Goal: Transaction & Acquisition: Purchase product/service

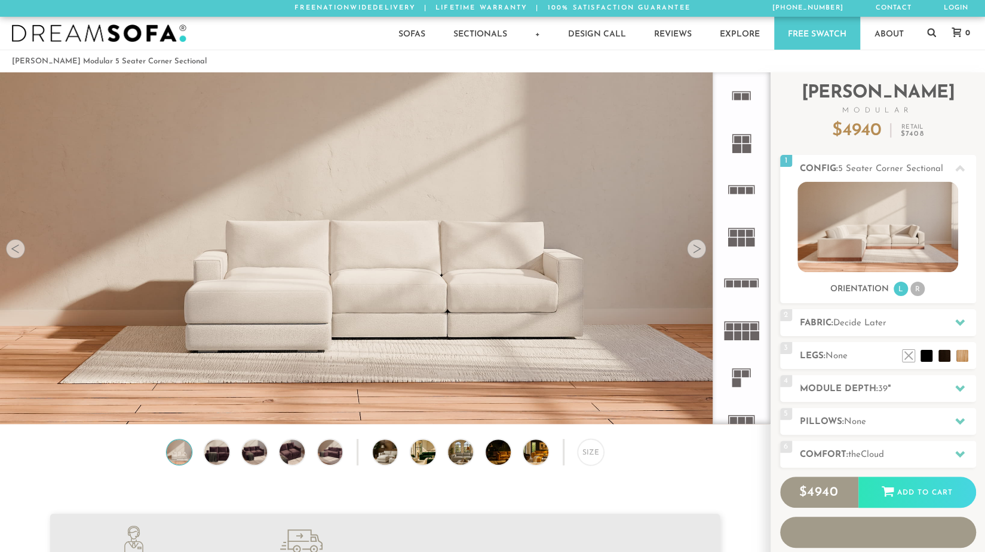
scroll to position [13487, 976]
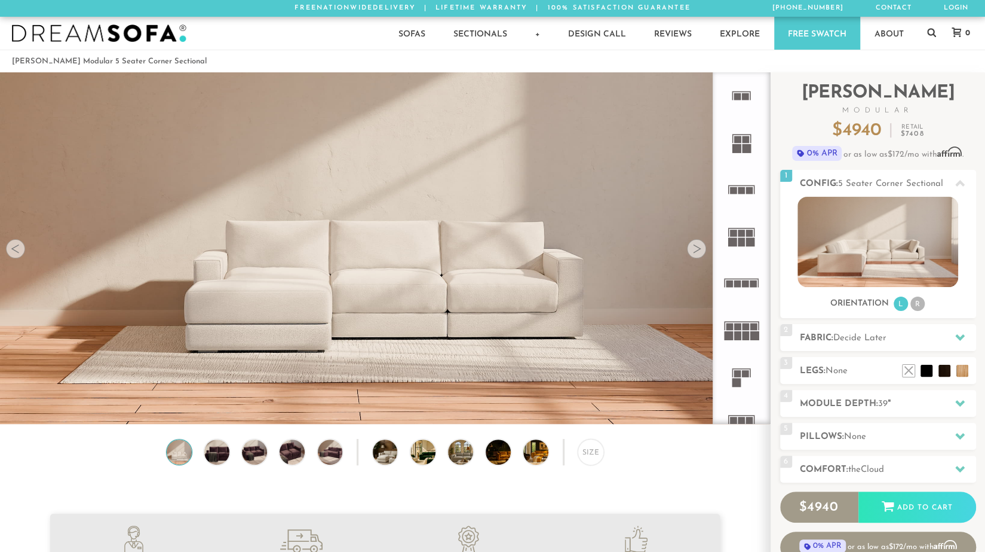
click at [697, 252] on div at bounding box center [696, 248] width 19 height 19
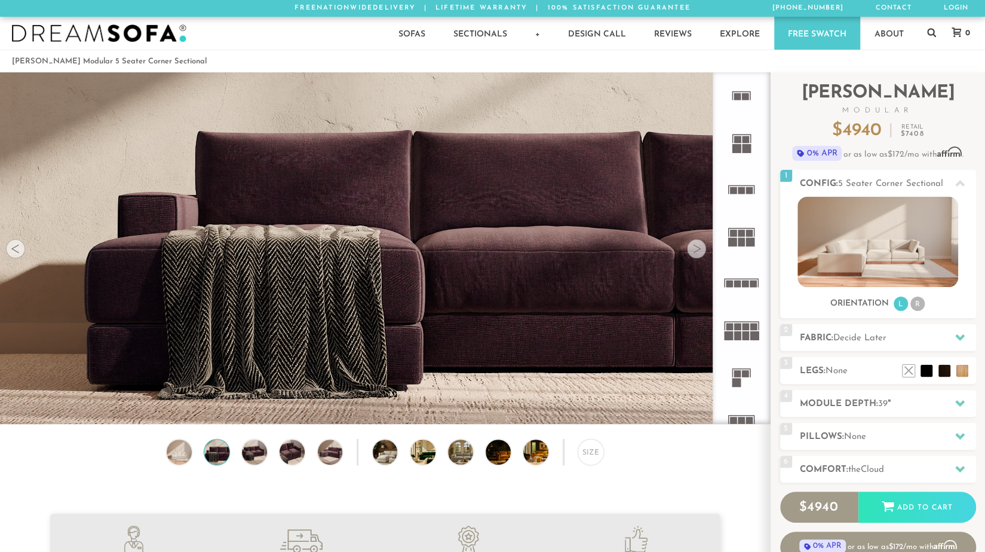
click at [697, 252] on div at bounding box center [696, 248] width 19 height 19
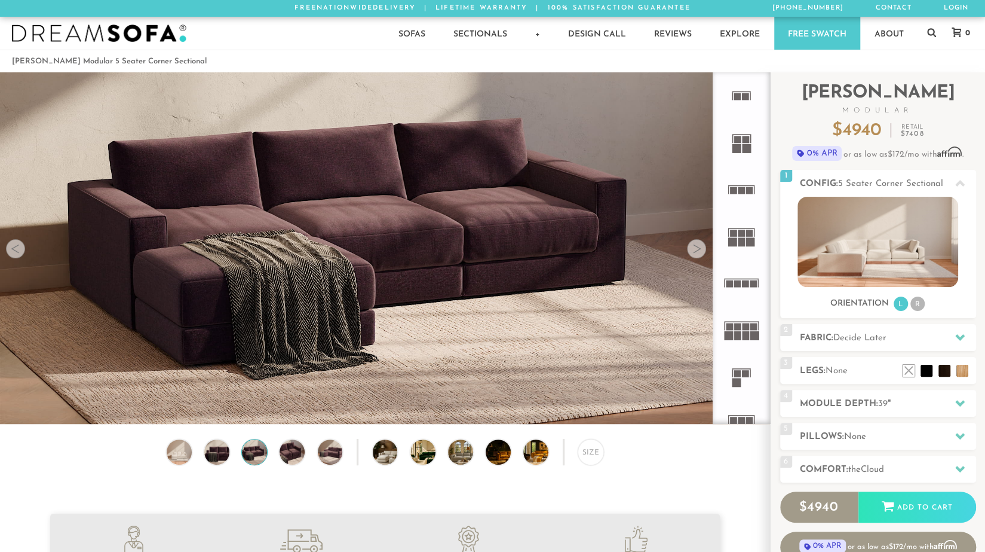
click at [697, 252] on div at bounding box center [696, 248] width 19 height 19
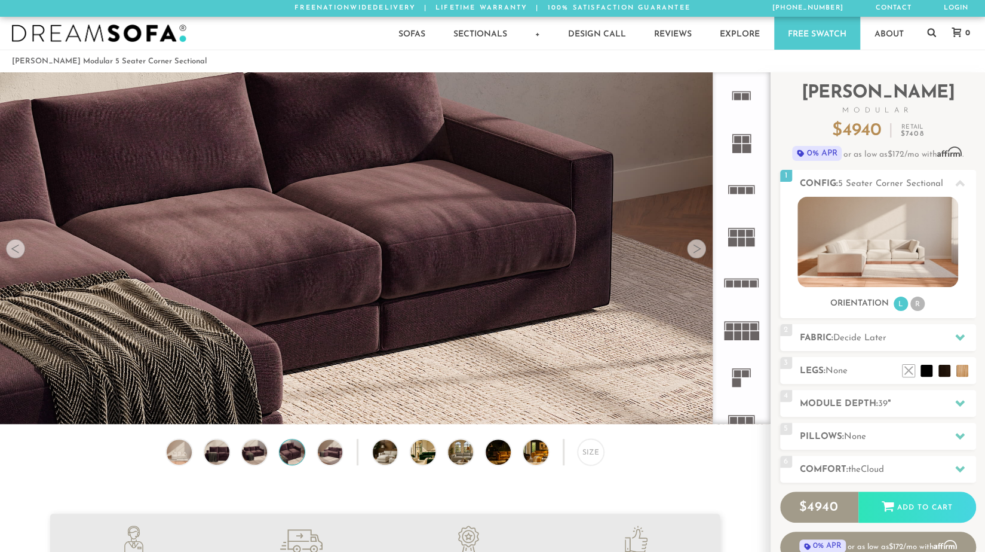
click at [697, 252] on div at bounding box center [696, 248] width 19 height 19
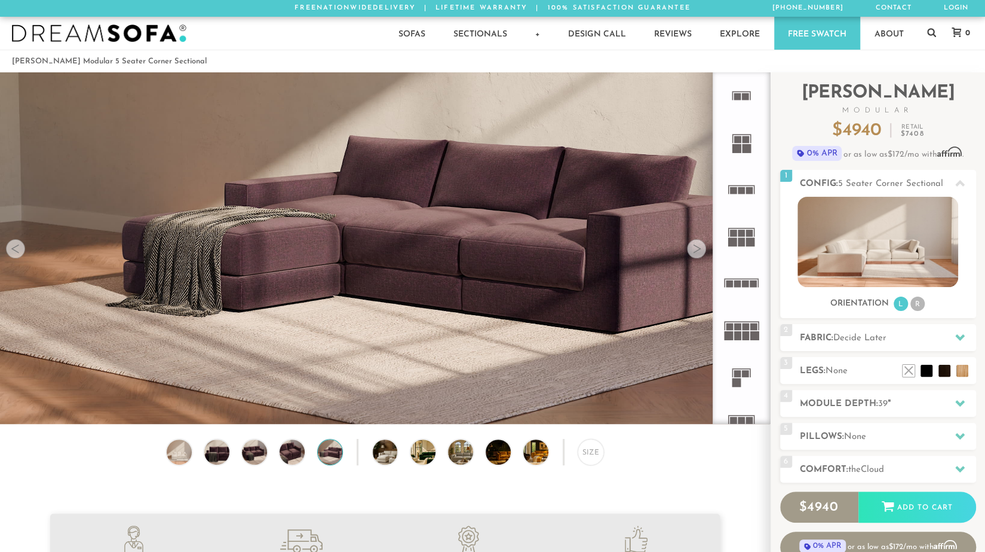
click at [697, 252] on div at bounding box center [696, 248] width 19 height 19
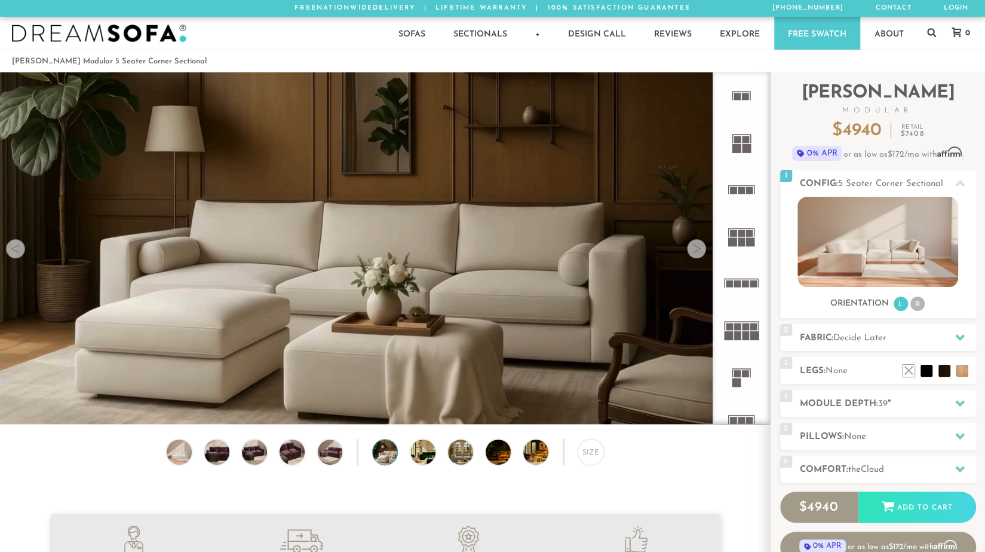
click at [697, 252] on div at bounding box center [696, 248] width 19 height 19
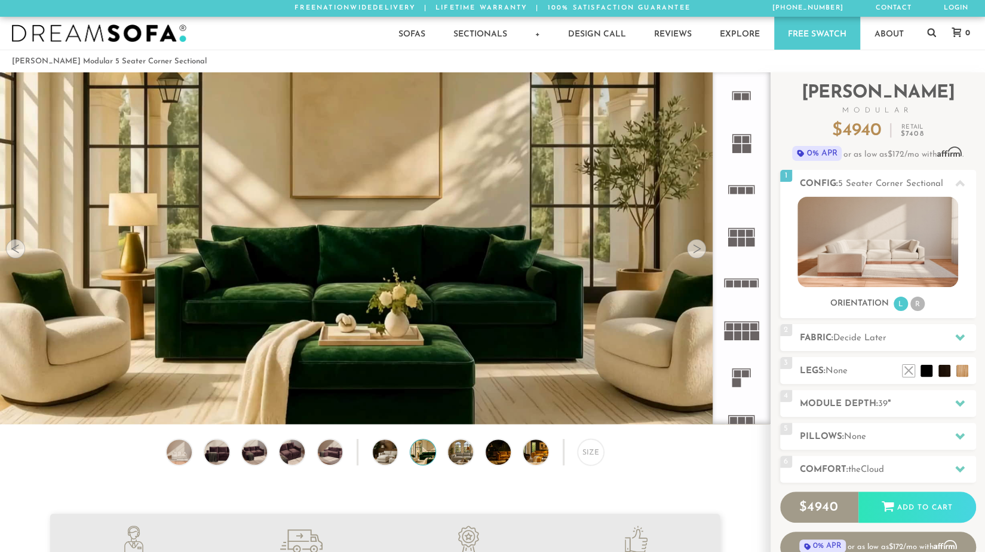
click at [697, 252] on div at bounding box center [696, 248] width 19 height 19
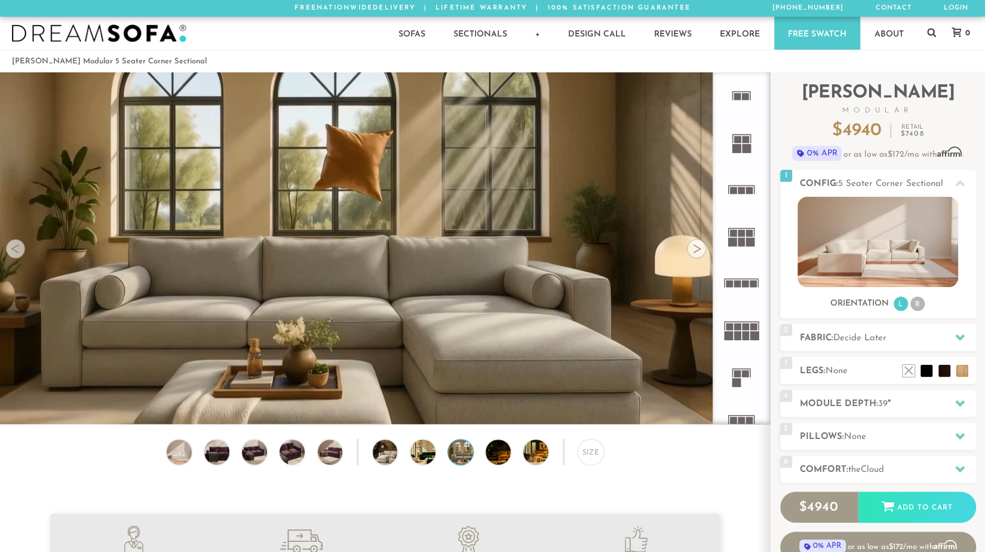
click at [697, 252] on div at bounding box center [696, 248] width 19 height 19
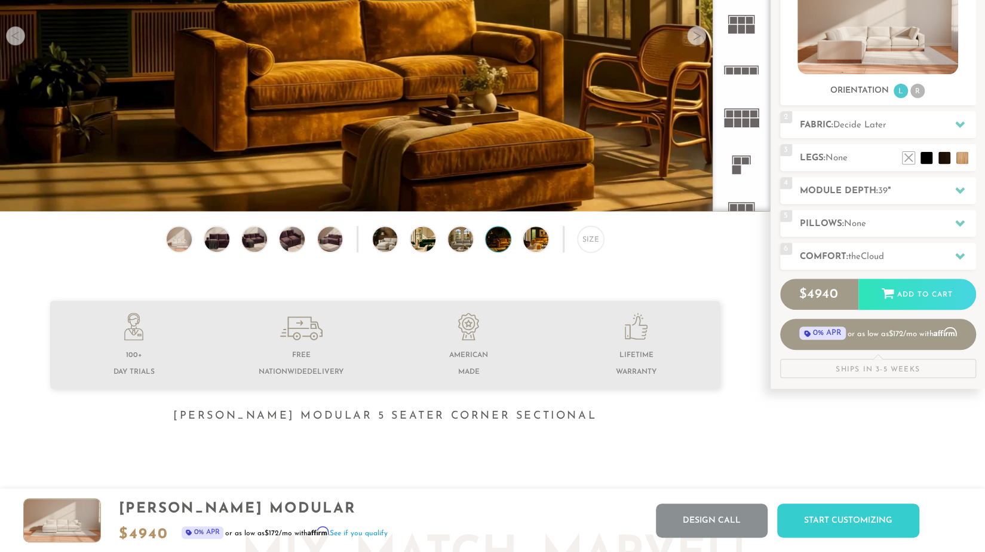
scroll to position [0, 0]
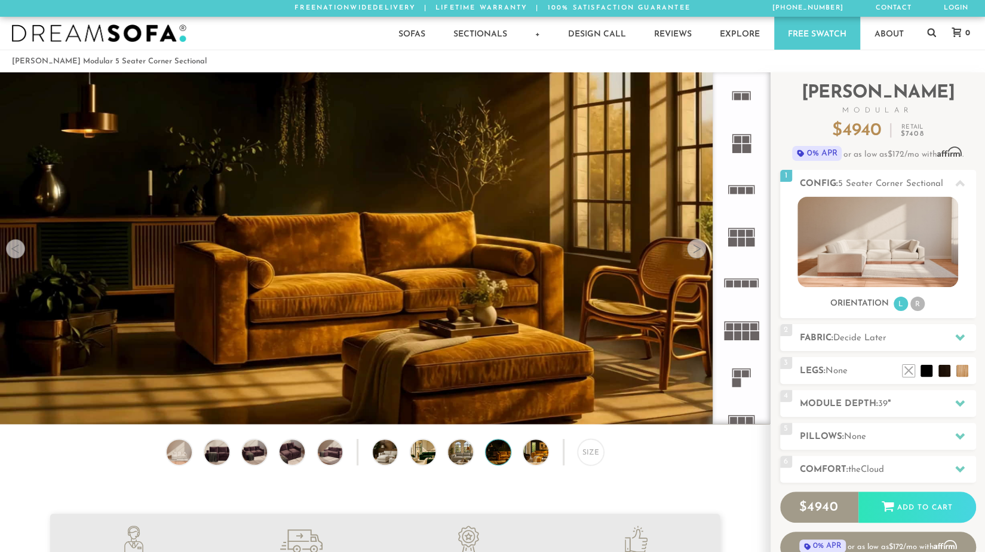
click at [696, 257] on div at bounding box center [696, 248] width 19 height 19
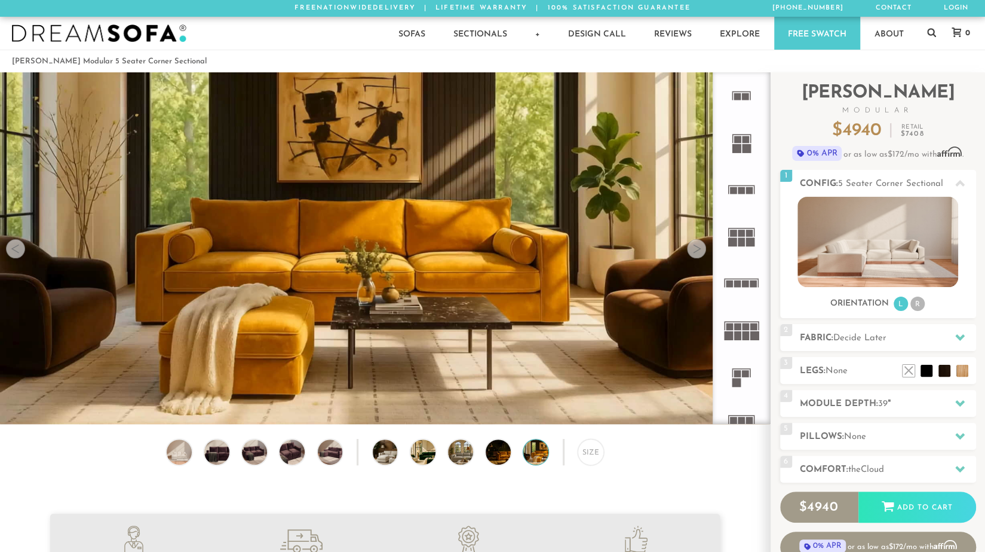
click at [696, 257] on div at bounding box center [696, 248] width 19 height 19
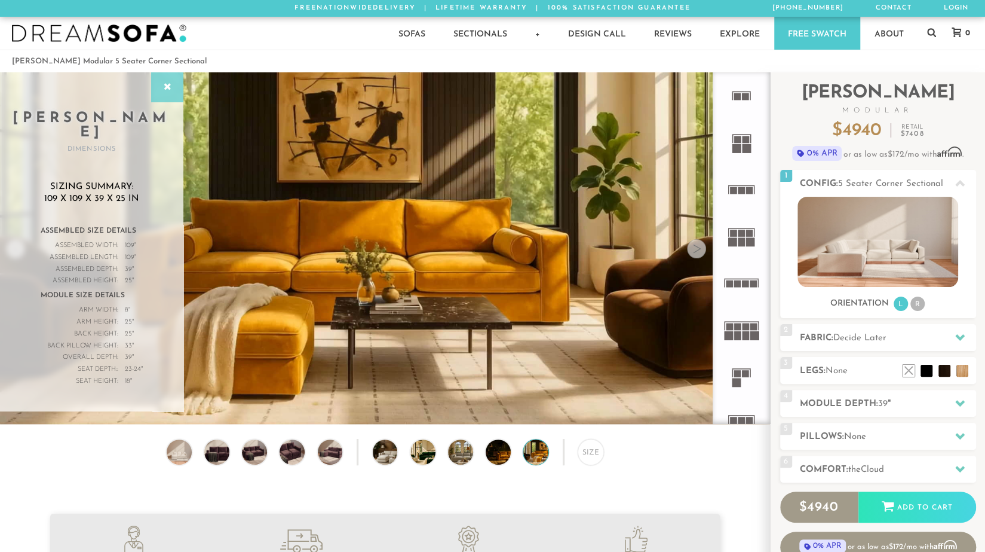
click at [173, 88] on icon at bounding box center [167, 87] width 13 height 10
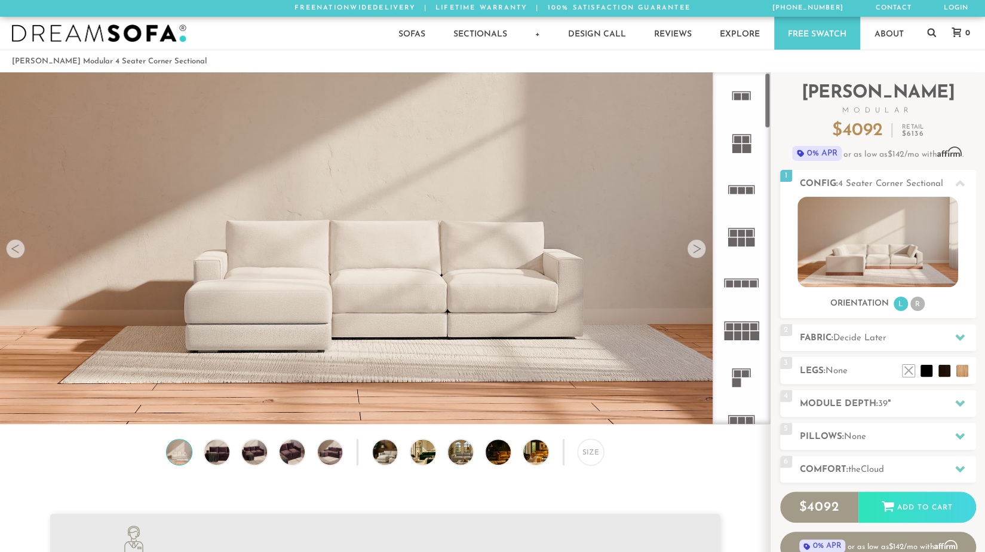
scroll to position [13487, 976]
click at [696, 258] on div at bounding box center [696, 248] width 19 height 19
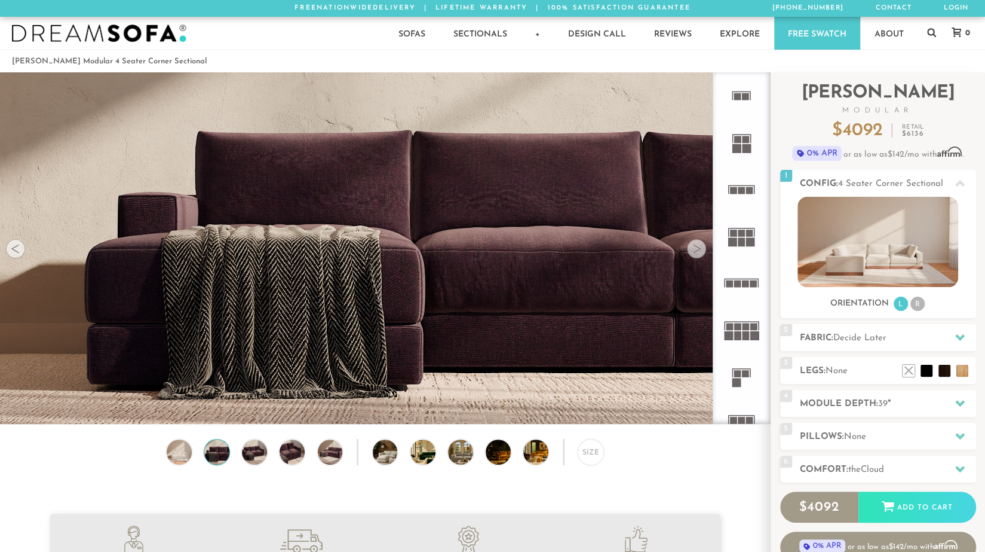
click at [696, 258] on div at bounding box center [696, 248] width 19 height 19
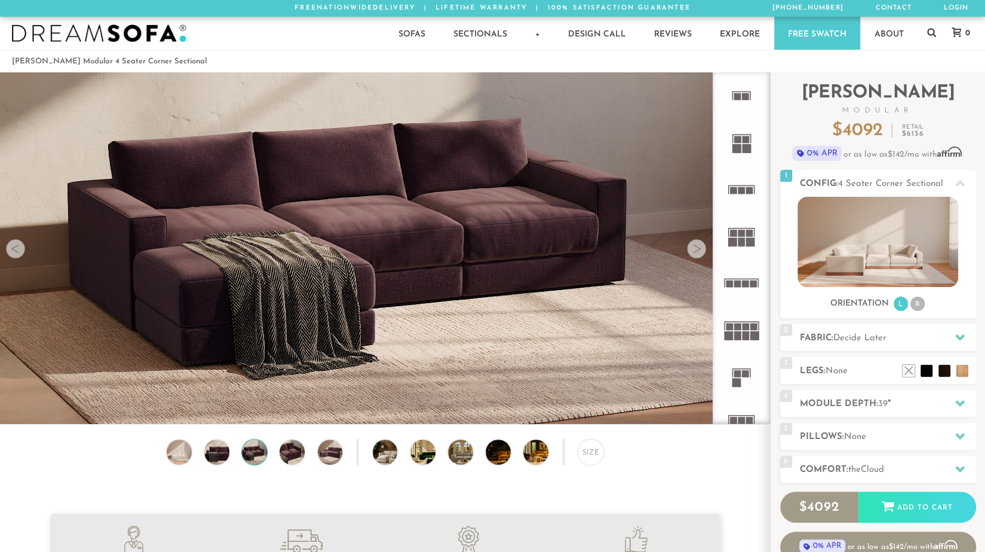
click at [696, 258] on div at bounding box center [696, 248] width 19 height 19
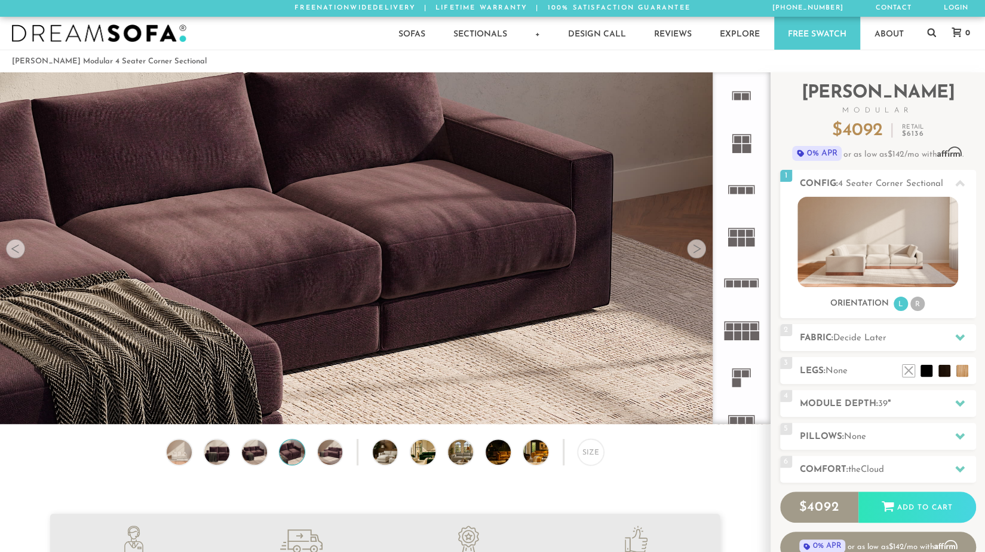
click at [696, 258] on div at bounding box center [696, 248] width 19 height 19
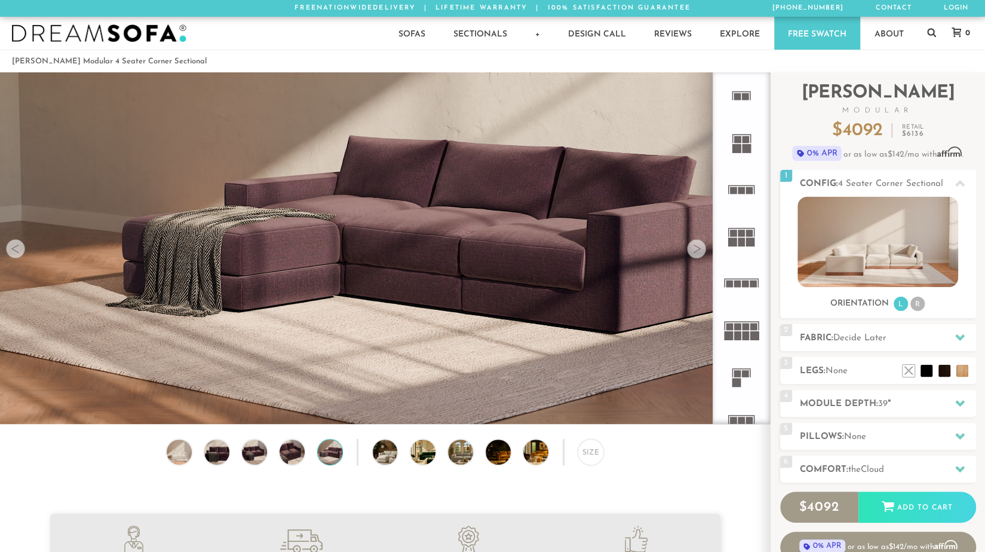
click at [696, 258] on div at bounding box center [696, 248] width 19 height 19
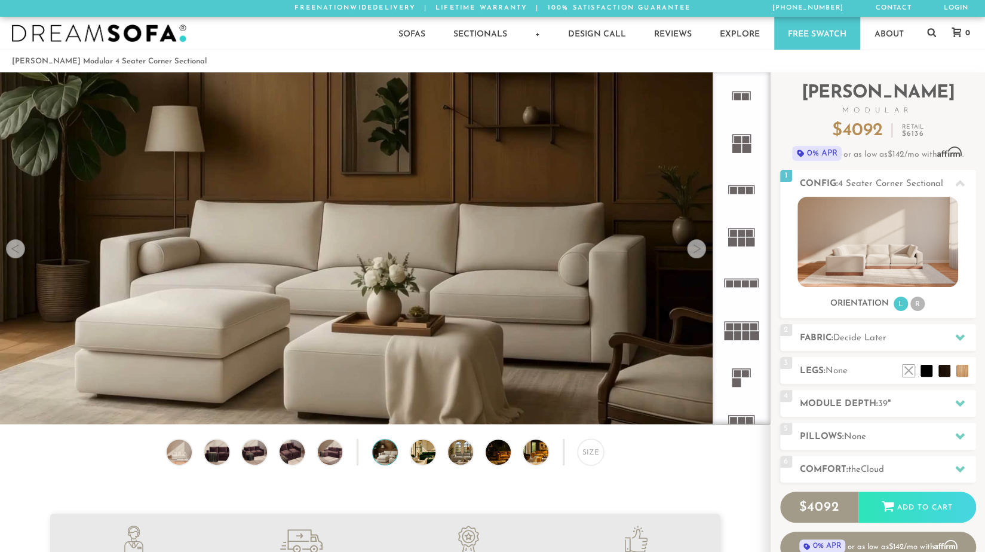
click at [696, 258] on div at bounding box center [696, 248] width 19 height 19
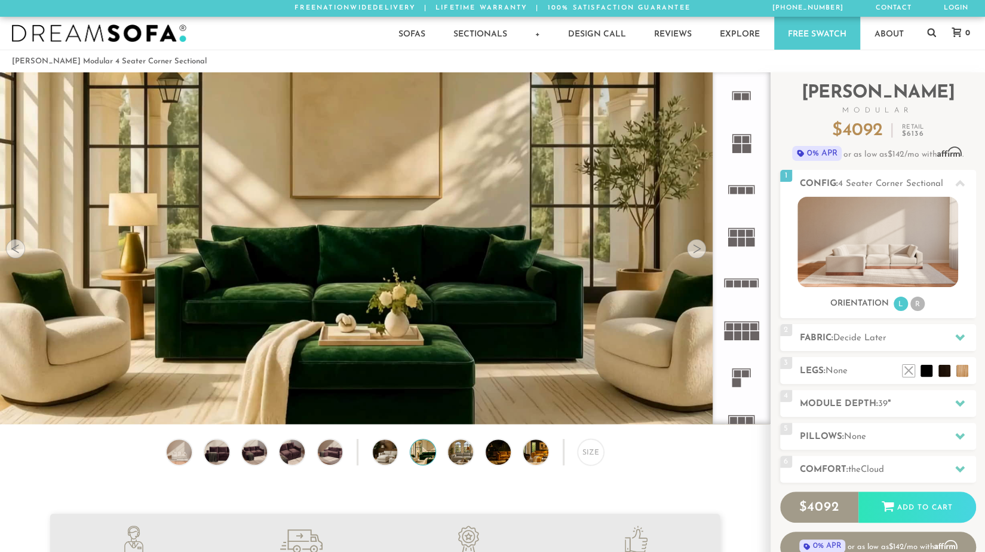
click at [18, 258] on div at bounding box center [15, 248] width 19 height 19
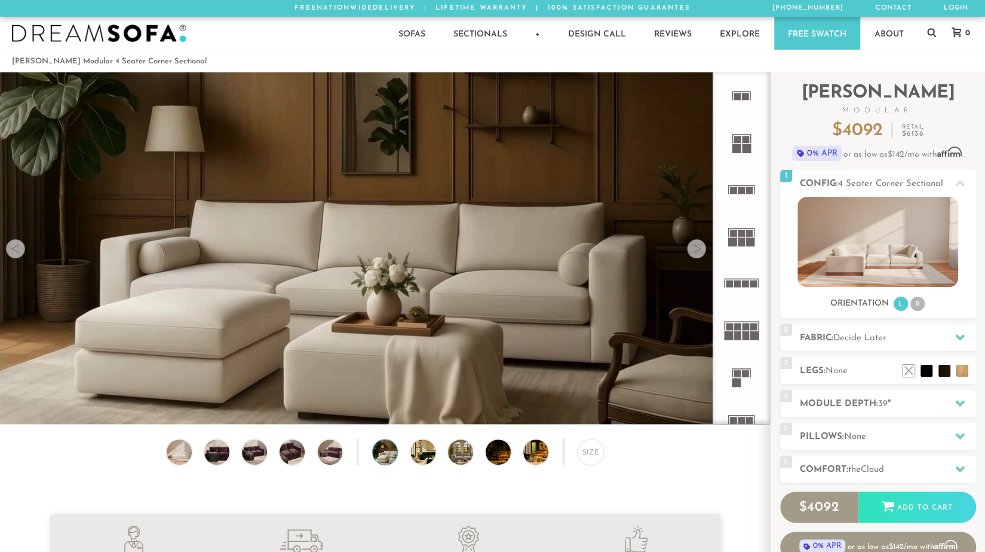
click at [18, 258] on div at bounding box center [15, 248] width 19 height 19
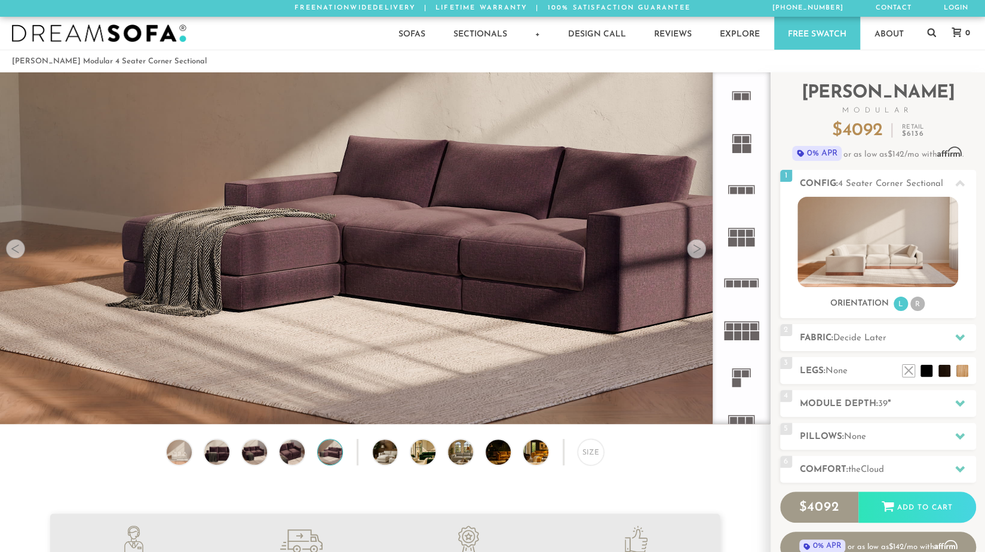
click at [18, 258] on div at bounding box center [15, 248] width 19 height 19
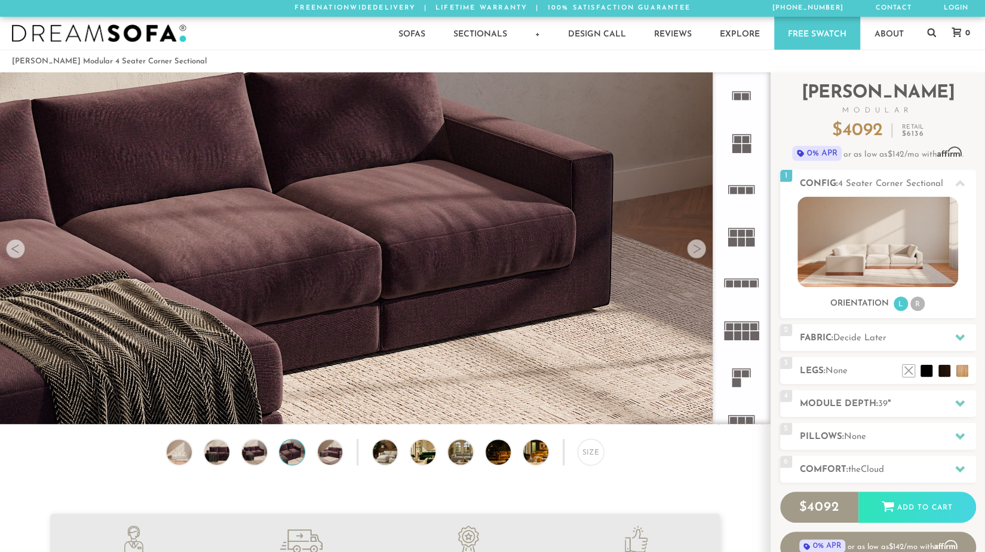
click at [18, 258] on div at bounding box center [15, 248] width 19 height 19
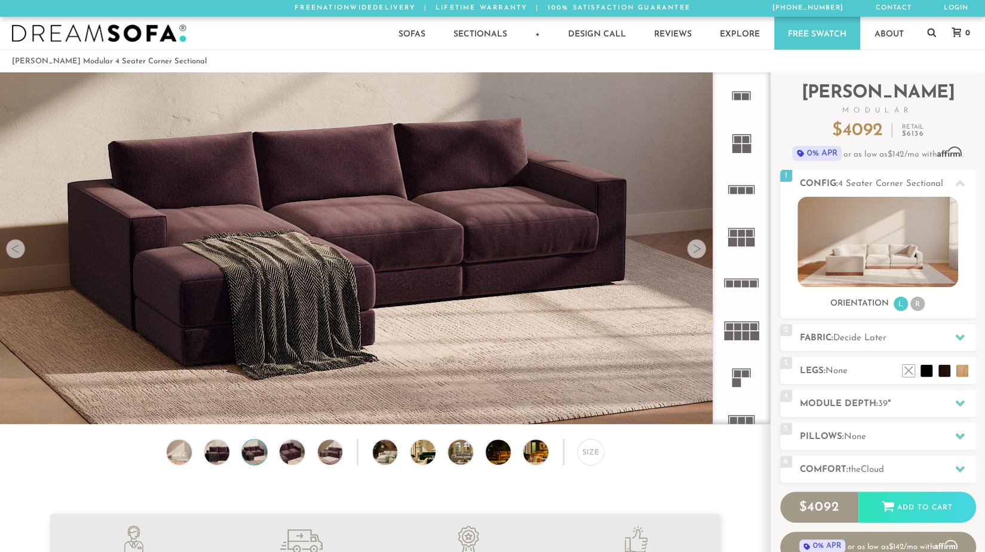
click at [18, 258] on div at bounding box center [15, 248] width 19 height 19
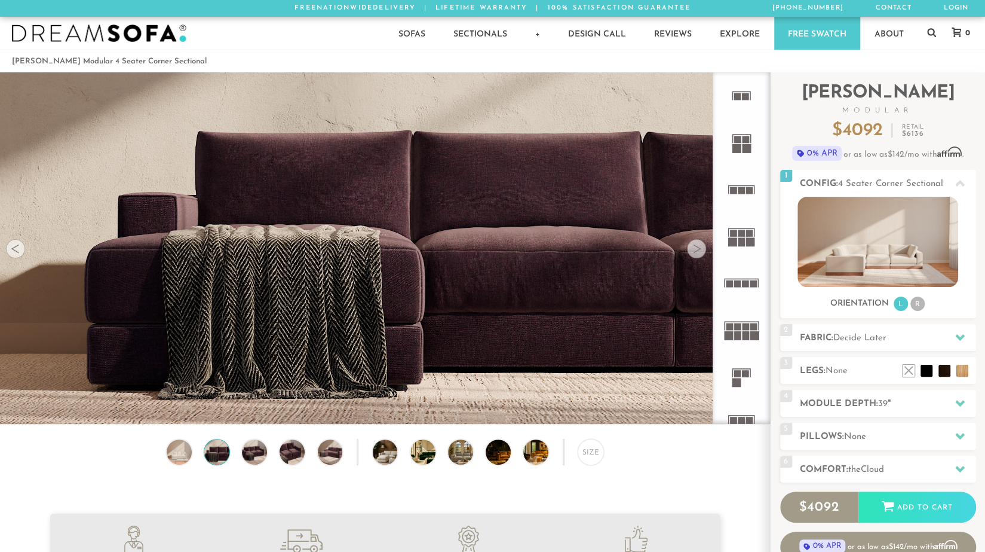
click at [18, 258] on div at bounding box center [15, 248] width 19 height 19
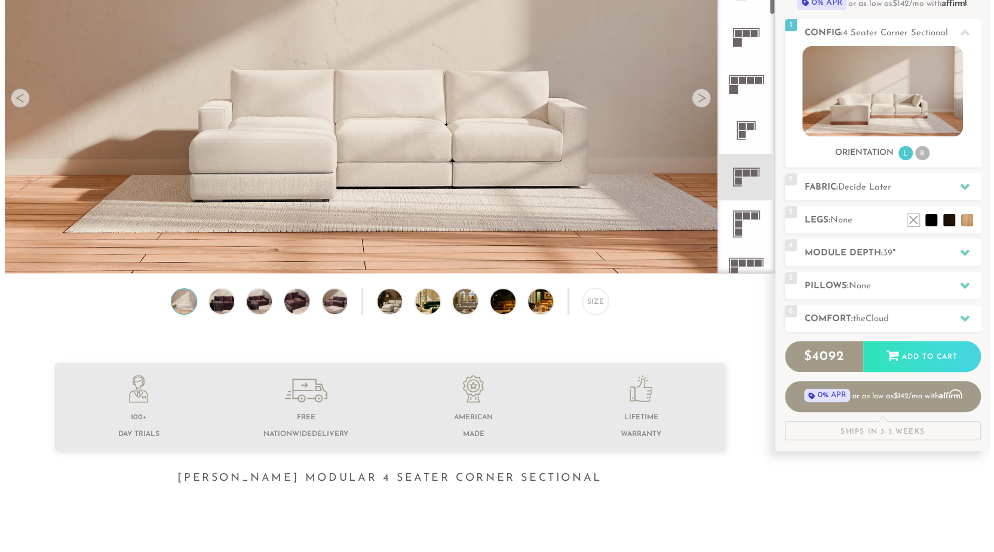
scroll to position [236, 0]
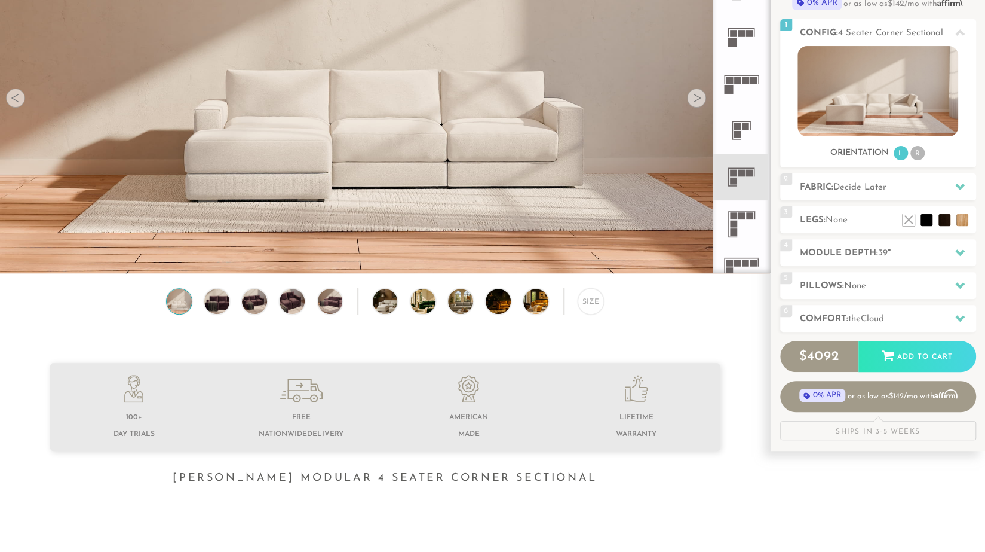
click at [739, 172] on rect at bounding box center [742, 173] width 7 height 7
click at [742, 167] on icon at bounding box center [741, 177] width 47 height 47
click at [693, 186] on img at bounding box center [385, 245] width 770 height 770
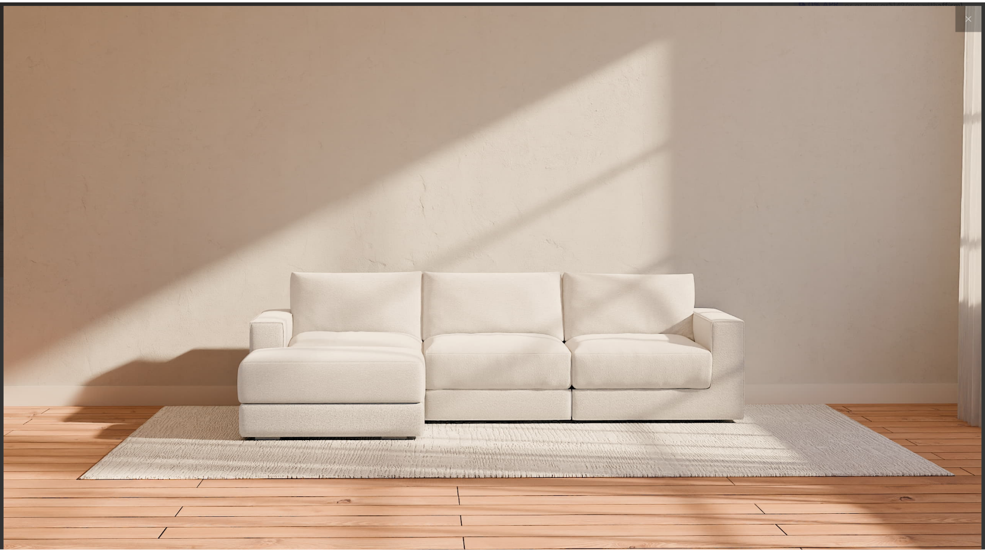
scroll to position [13503, 985]
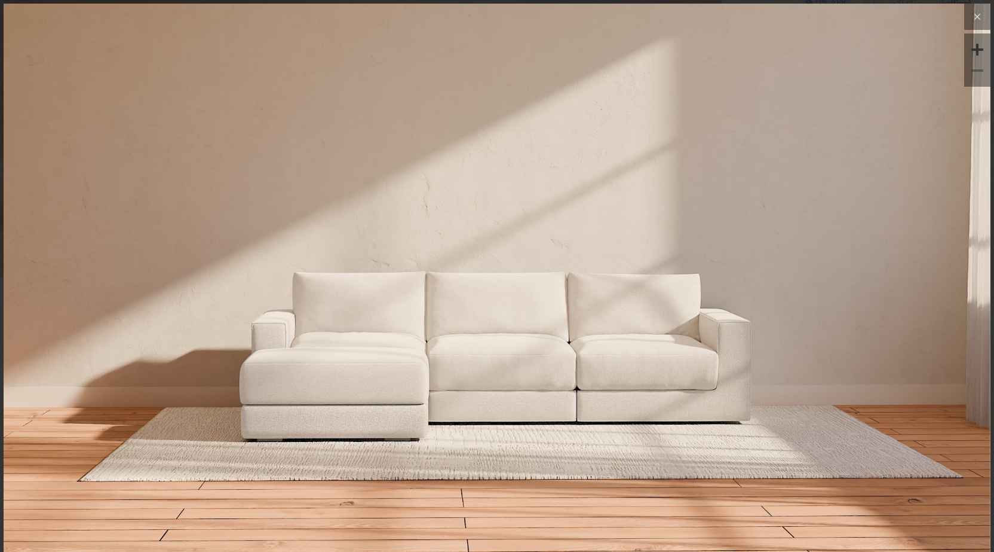
click at [972, 22] on icon at bounding box center [978, 17] width 14 height 14
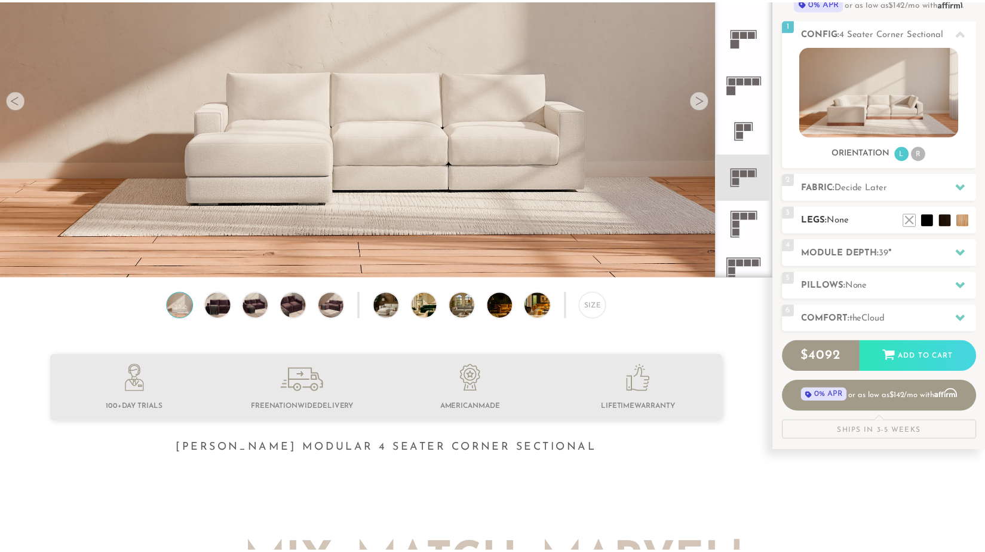
scroll to position [10, 10]
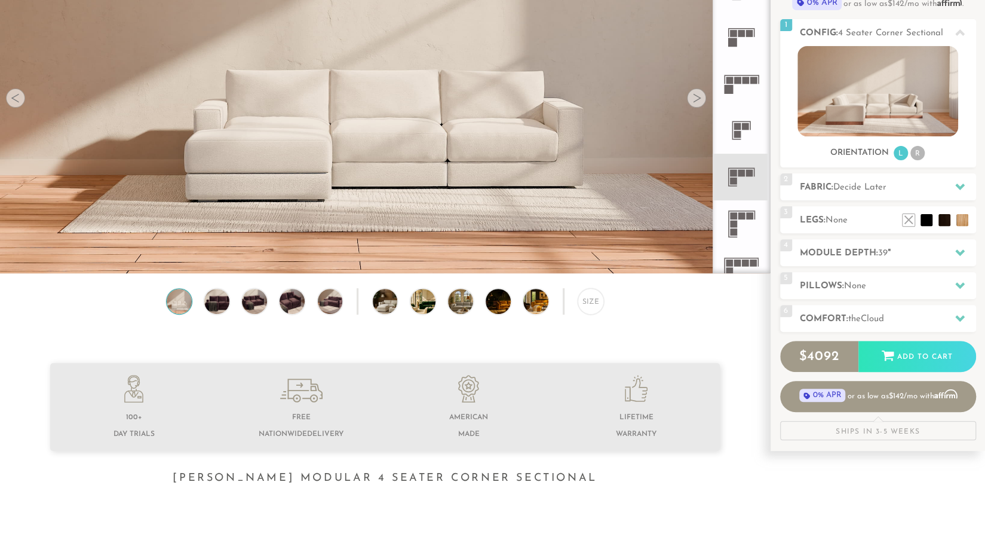
drag, startPoint x: 745, startPoint y: 186, endPoint x: 736, endPoint y: 174, distance: 14.1
click at [736, 174] on rect at bounding box center [733, 173] width 7 height 7
click at [735, 171] on rect at bounding box center [733, 173] width 7 height 7
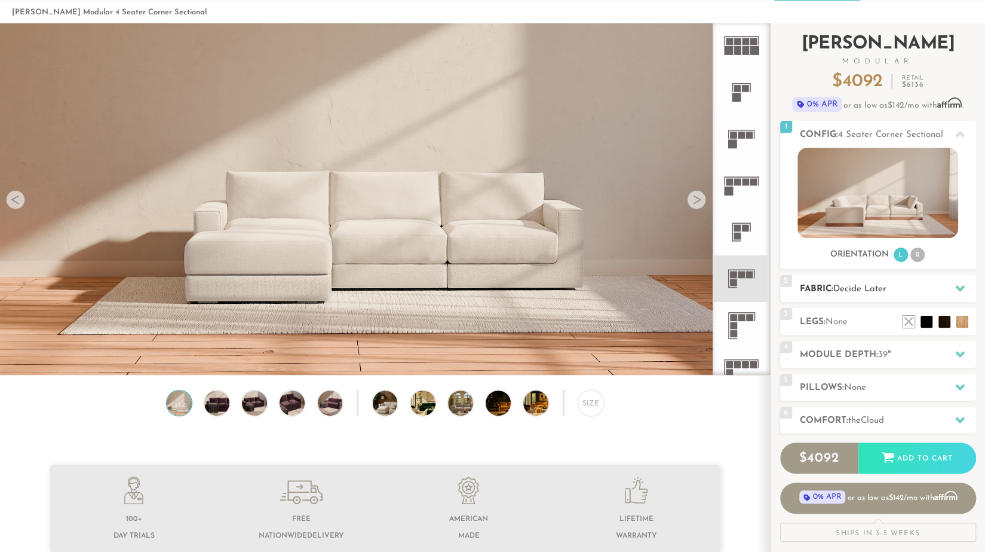
scroll to position [49, 0]
click at [960, 351] on icon at bounding box center [961, 354] width 10 height 10
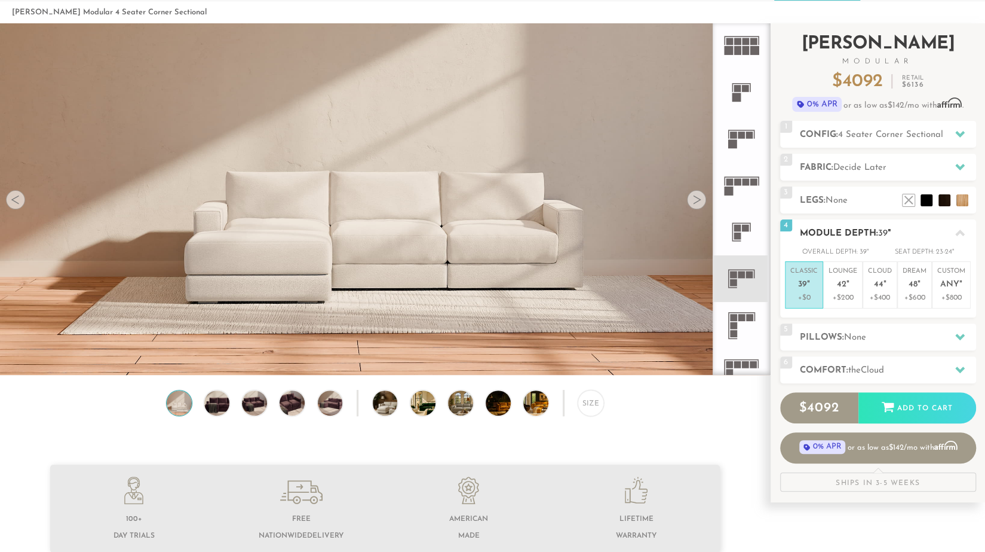
click at [807, 280] on em """ at bounding box center [808, 285] width 3 height 10
click at [742, 273] on rect at bounding box center [742, 274] width 7 height 7
click at [829, 167] on h2 "Fabric: Decide Later" at bounding box center [888, 168] width 176 height 14
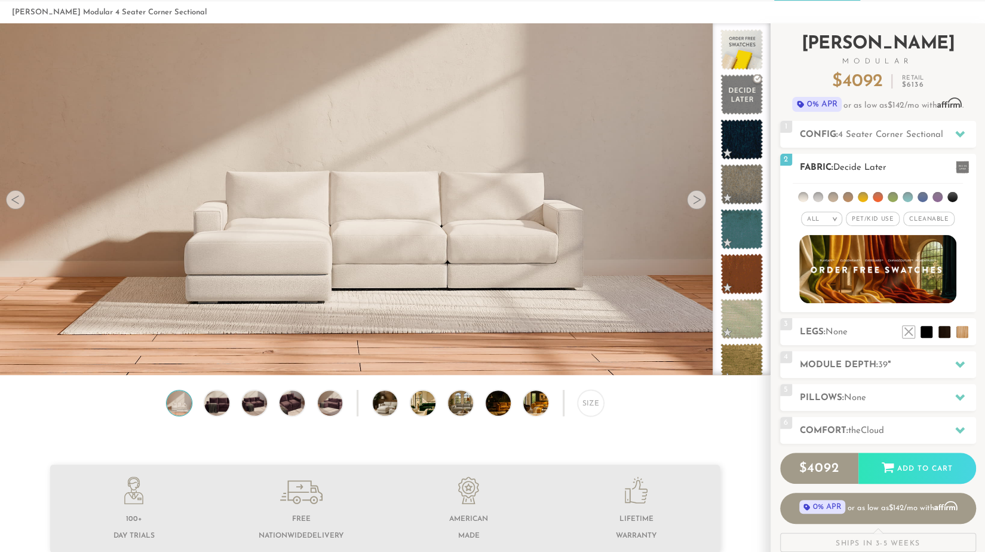
click at [926, 216] on span "Cleanable x" at bounding box center [929, 219] width 51 height 14
click at [950, 197] on li at bounding box center [953, 197] width 10 height 10
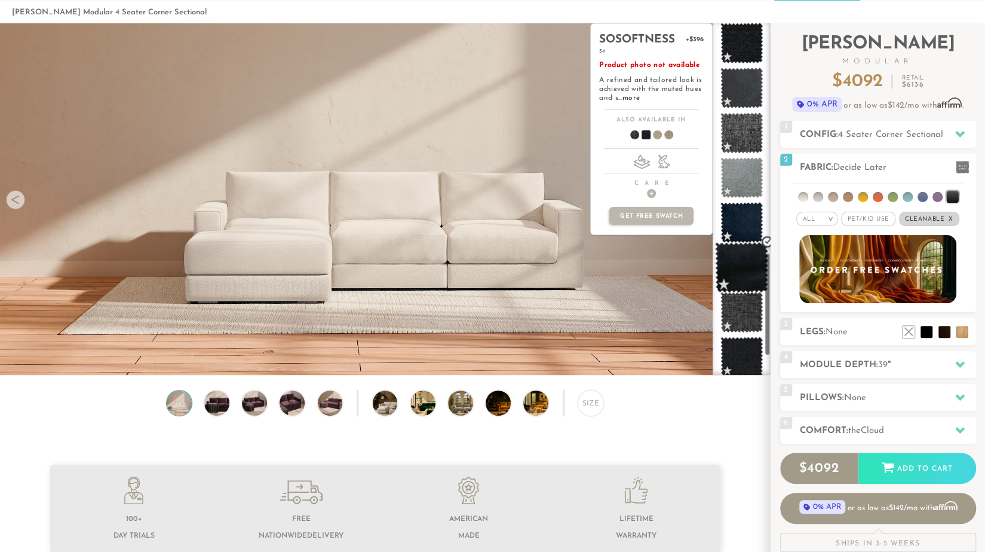
scroll to position [862, 0]
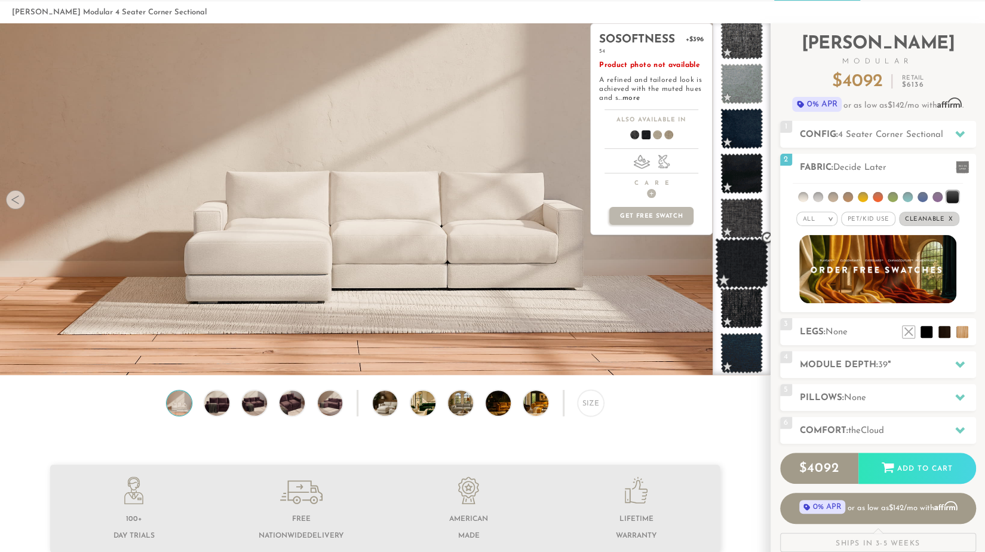
click at [739, 279] on span at bounding box center [741, 263] width 53 height 51
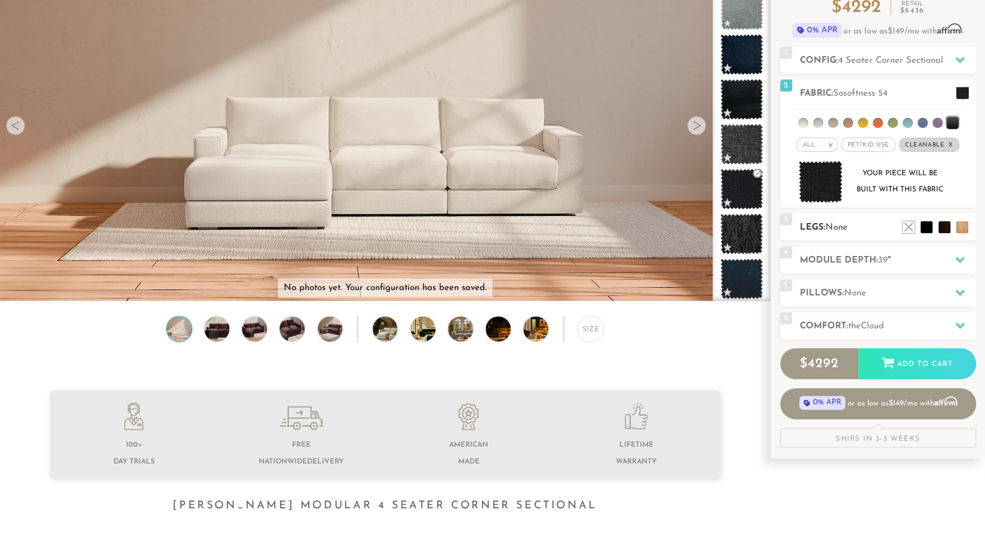
scroll to position [123, 0]
click at [877, 296] on h2 "Pillows: None" at bounding box center [888, 293] width 176 height 14
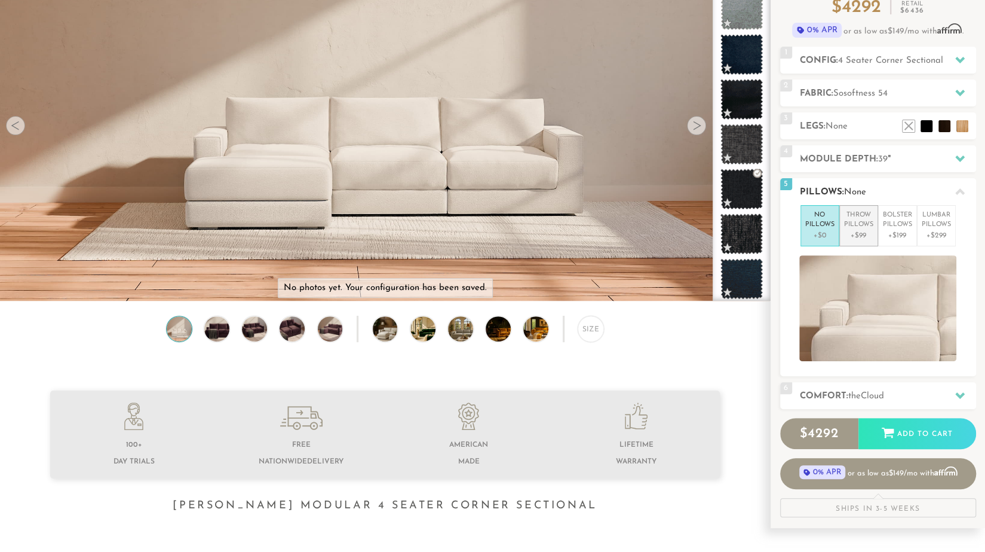
click at [854, 241] on li "Throw Pillows +$99" at bounding box center [859, 225] width 39 height 41
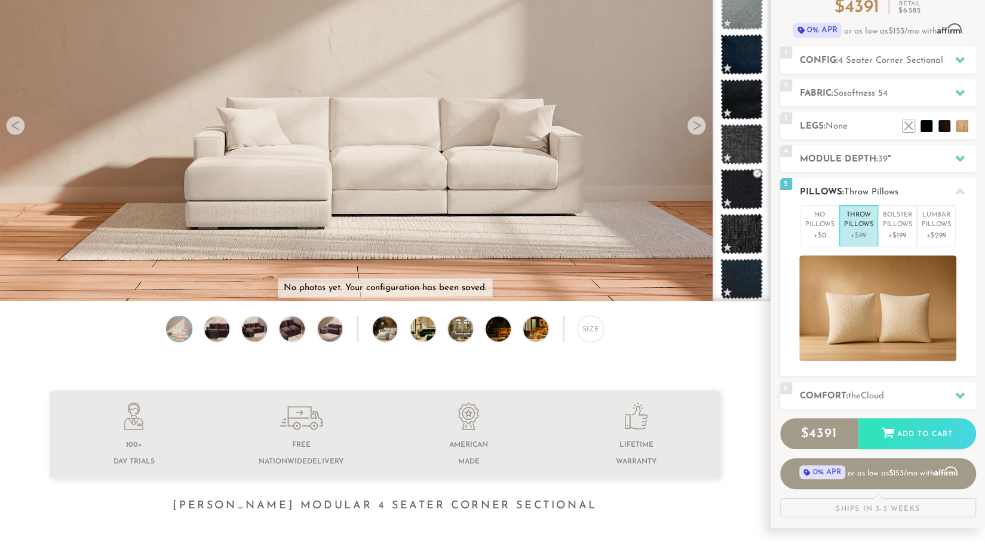
click at [973, 289] on div at bounding box center [878, 308] width 196 height 106
click at [981, 296] on div "Introducing [PERSON_NAME] Modular $ 4391 Retail $ 6585 $ 4391 Retail $ 6585 0% …" at bounding box center [878, 233] width 215 height 568
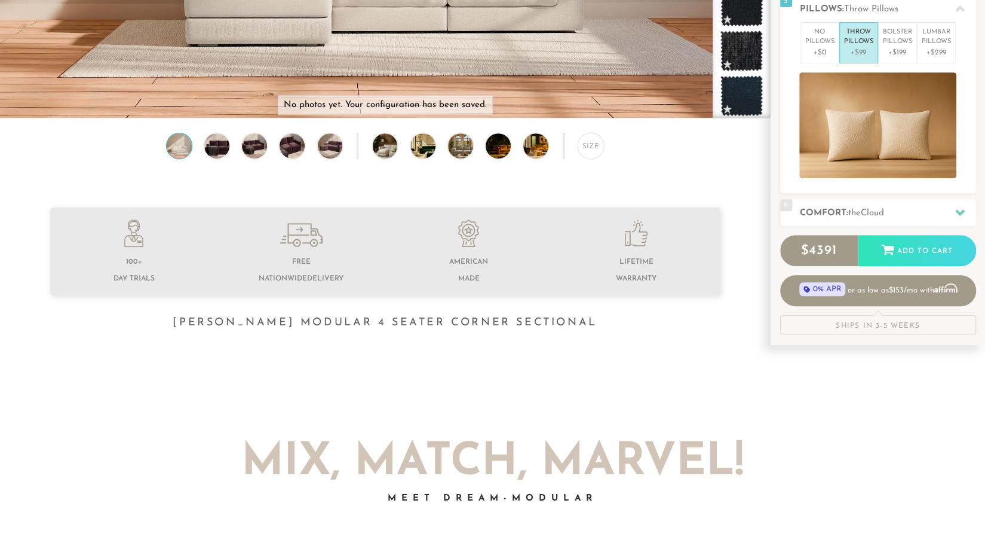
scroll to position [307, 0]
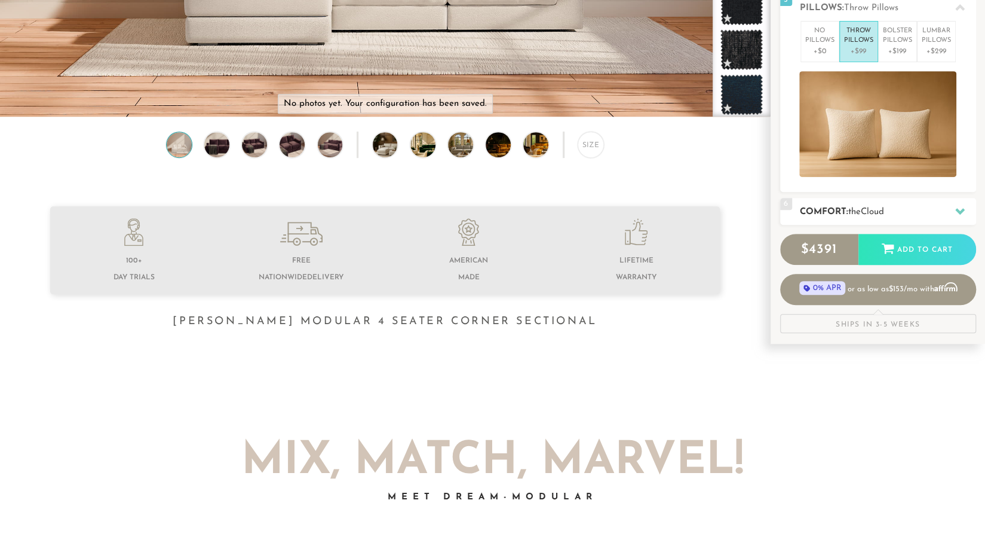
click at [956, 213] on icon at bounding box center [961, 211] width 10 height 10
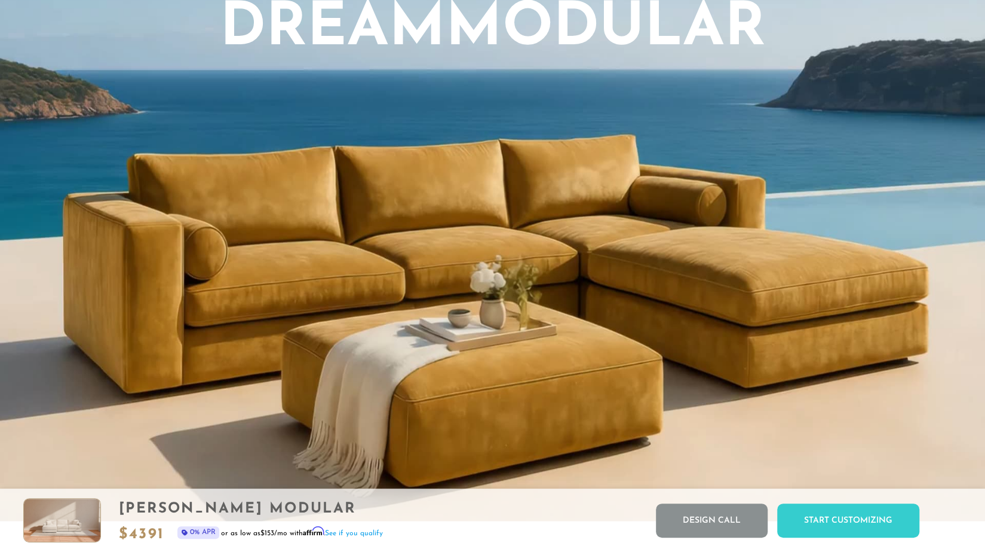
scroll to position [1084, 0]
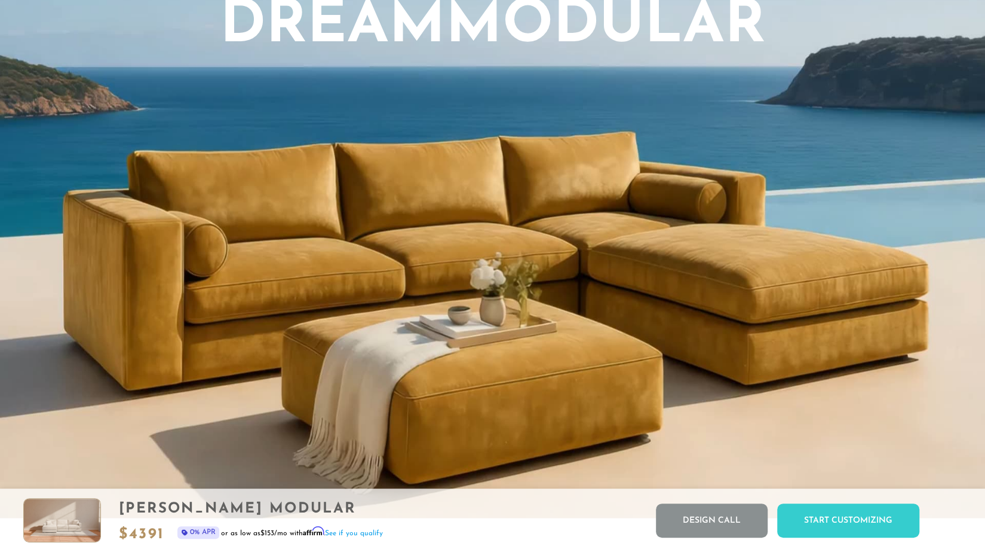
click at [244, 500] on div "[PERSON_NAME] Modular $ 4391 0% APR or as low as $153 /mo with Affirm . See if …" at bounding box center [251, 520] width 264 height 44
click at [69, 522] on img at bounding box center [62, 519] width 76 height 43
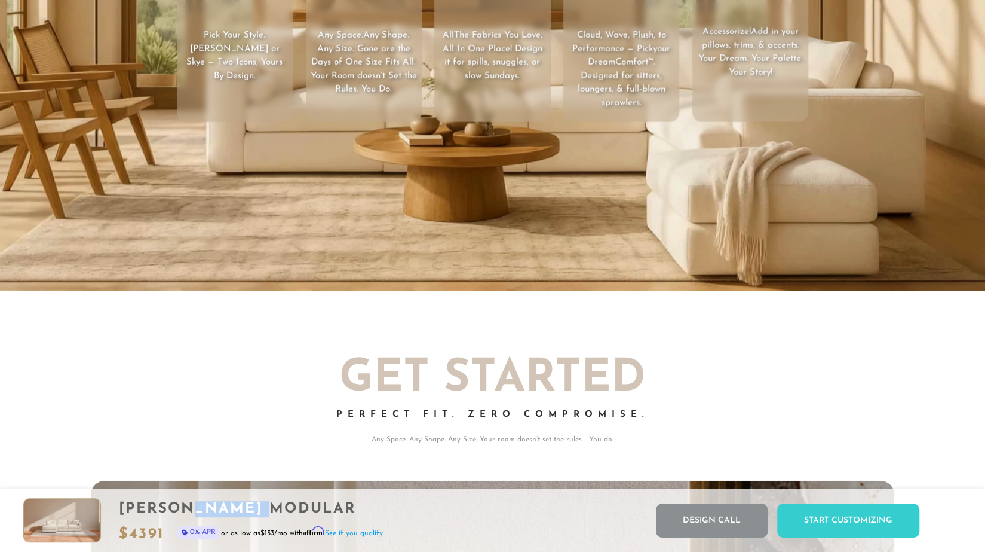
scroll to position [10, 10]
click at [343, 512] on div "[PERSON_NAME] Modular" at bounding box center [251, 509] width 264 height 16
click at [246, 519] on div "[PERSON_NAME] Modular $ 4391 0% APR or as low as $153 /mo with Affirm . See if …" at bounding box center [251, 520] width 264 height 44
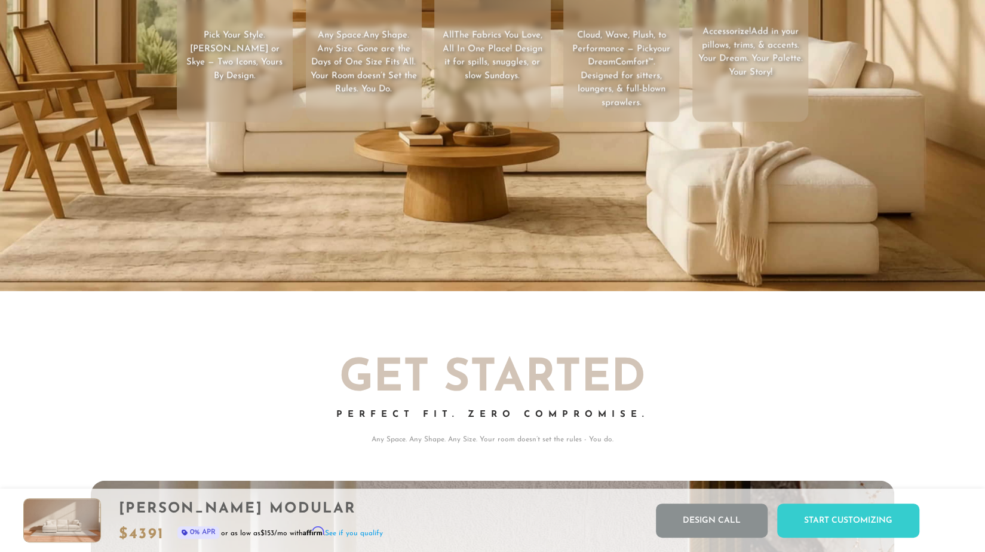
click at [246, 519] on div "[PERSON_NAME] Modular $ 4391 0% APR or as low as $153 /mo with Affirm . See if …" at bounding box center [251, 520] width 264 height 44
click at [61, 513] on img at bounding box center [62, 519] width 76 height 43
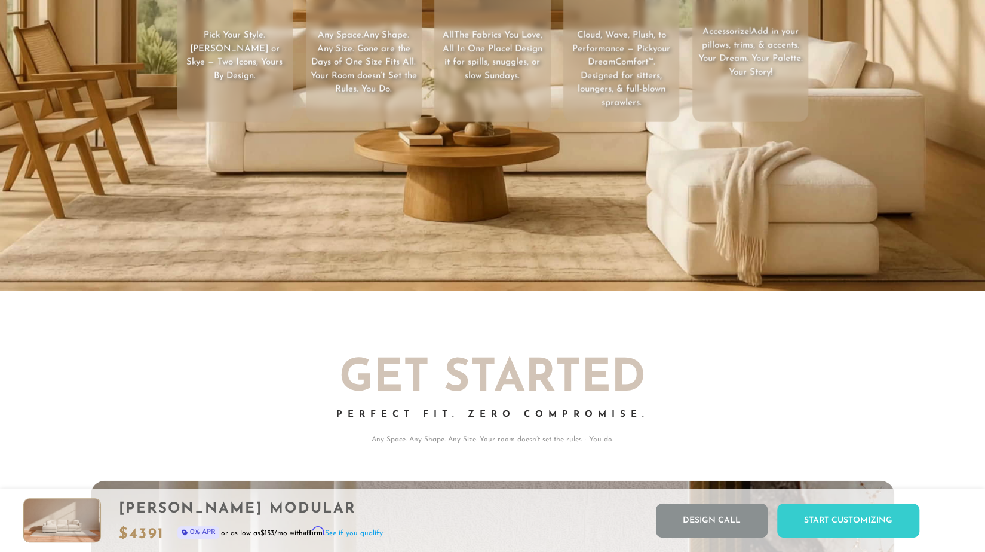
click at [137, 513] on div "[PERSON_NAME] Modular" at bounding box center [251, 509] width 264 height 16
click at [204, 526] on span "0% APR" at bounding box center [198, 532] width 42 height 13
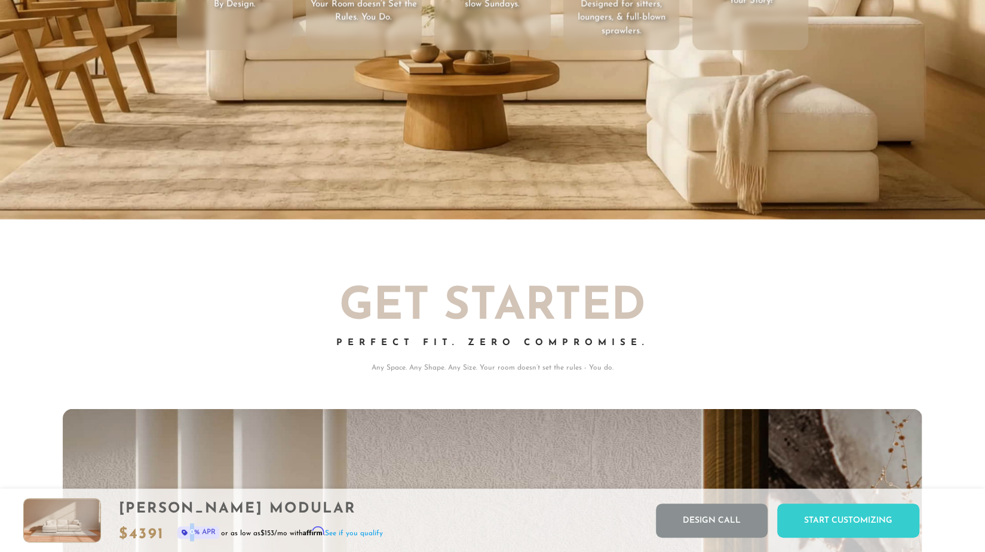
scroll to position [0, 0]
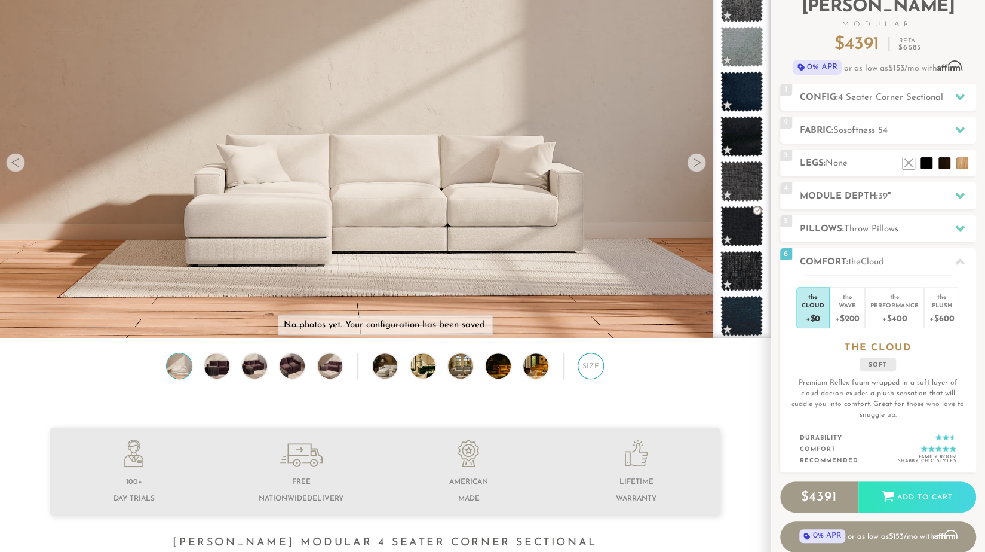
click at [595, 371] on div "Size" at bounding box center [591, 366] width 26 height 26
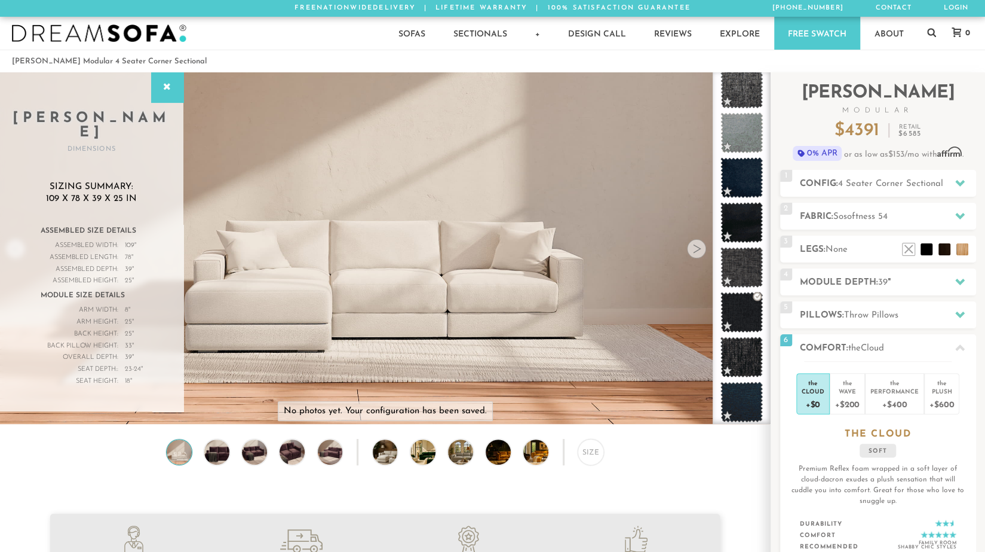
click at [560, 289] on img at bounding box center [385, 396] width 770 height 770
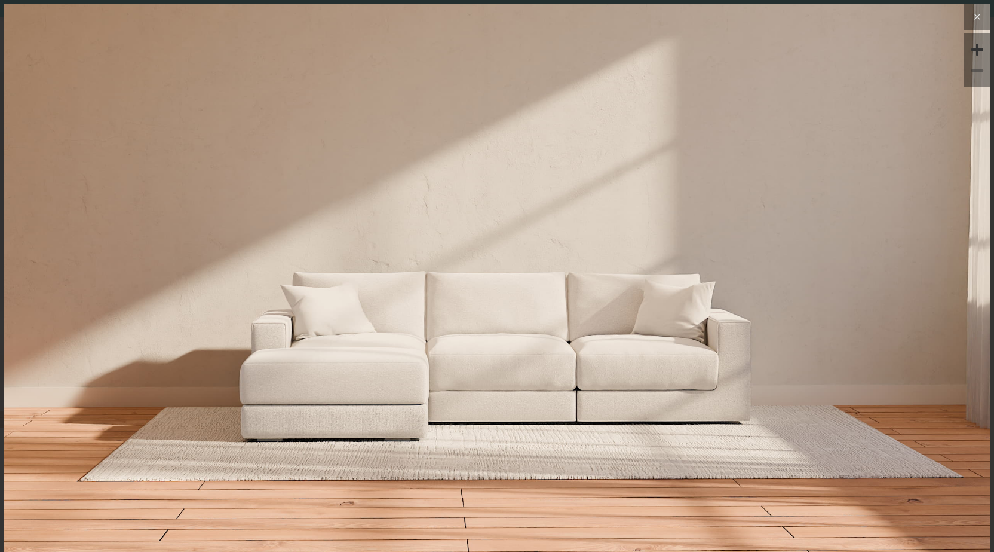
click at [977, 22] on button at bounding box center [978, 17] width 26 height 26
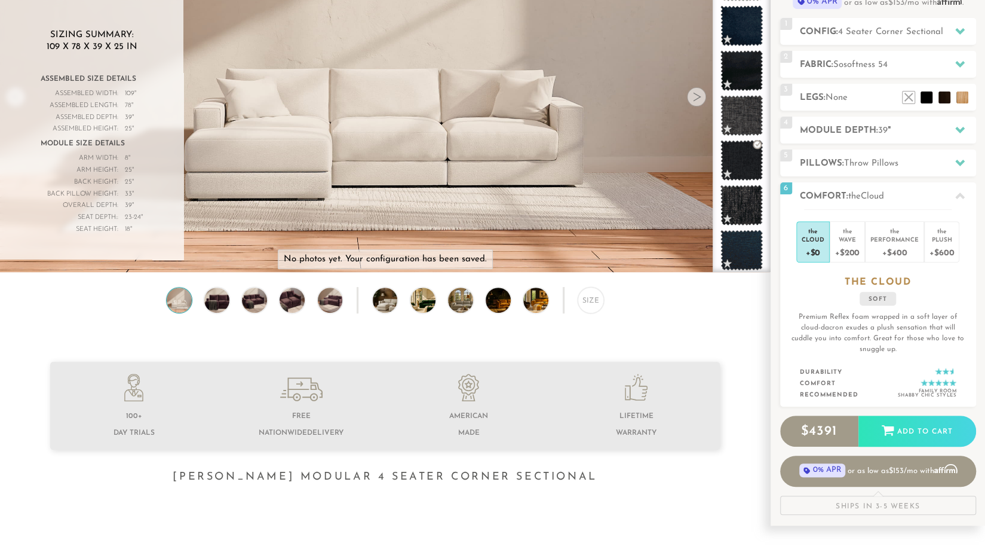
scroll to position [152, 0]
click at [188, 305] on img at bounding box center [179, 299] width 30 height 25
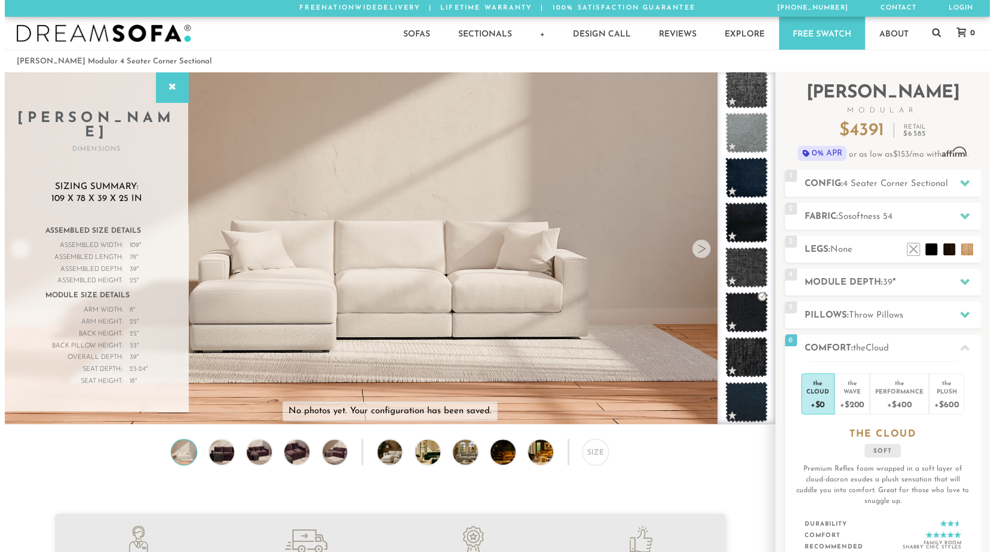
scroll to position [4, 0]
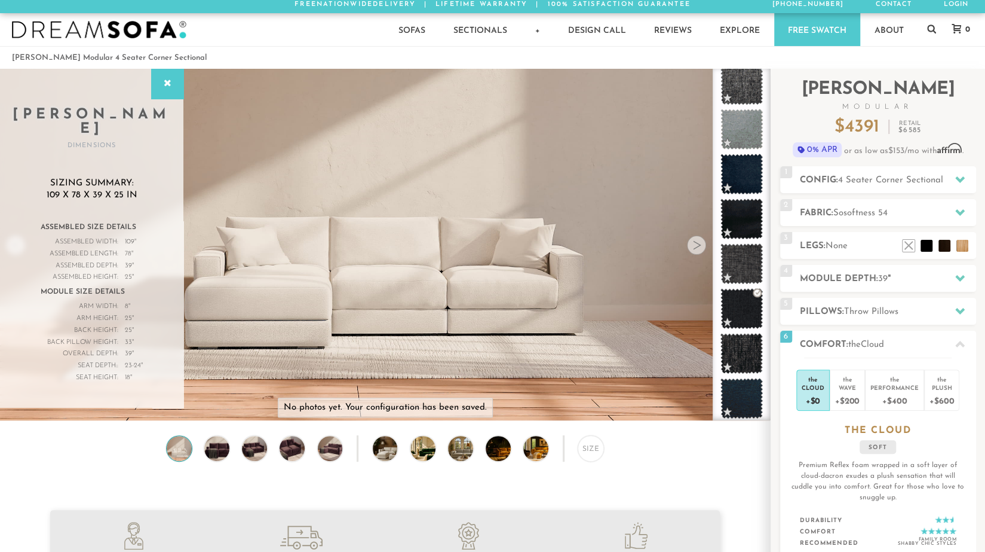
click at [343, 226] on img at bounding box center [385, 135] width 770 height 257
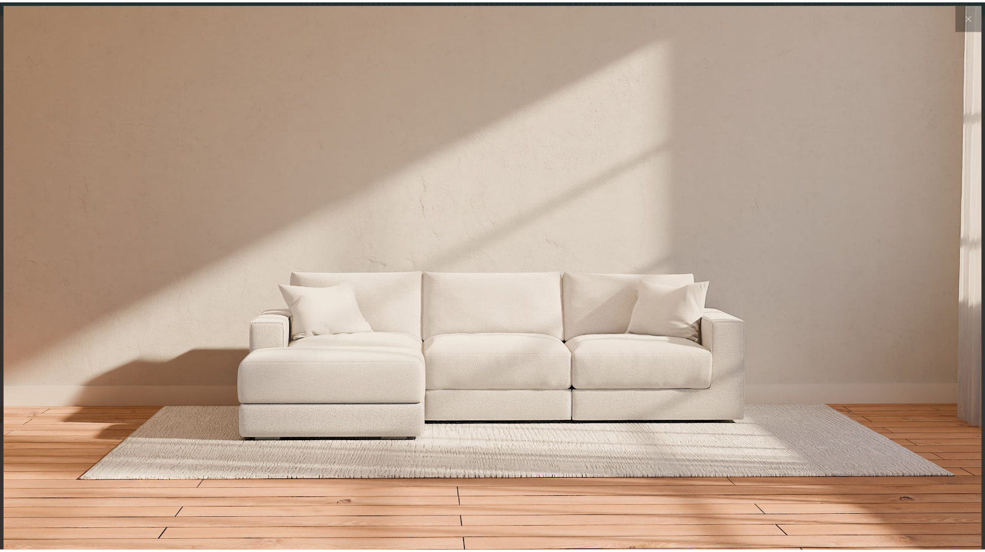
scroll to position [13610, 985]
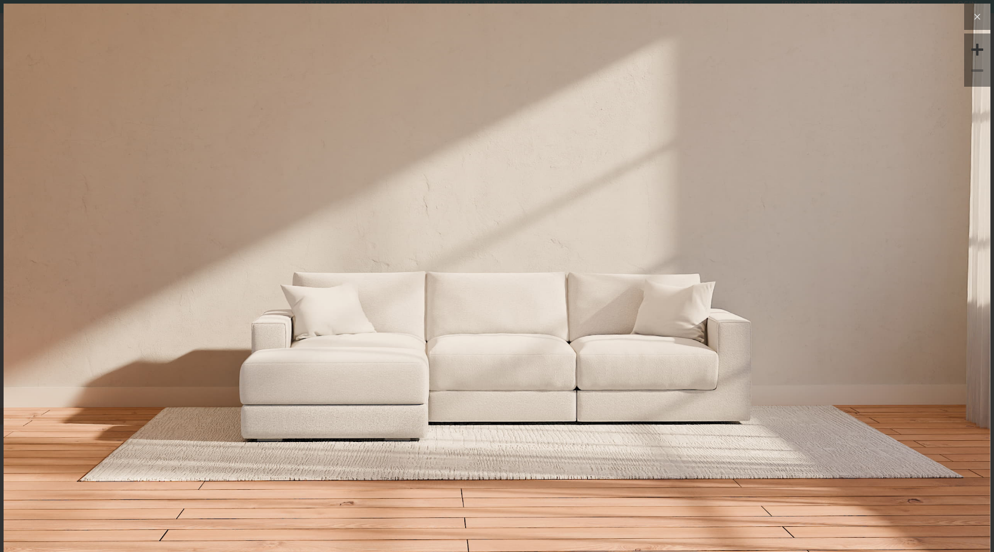
click at [973, 18] on icon at bounding box center [978, 17] width 14 height 14
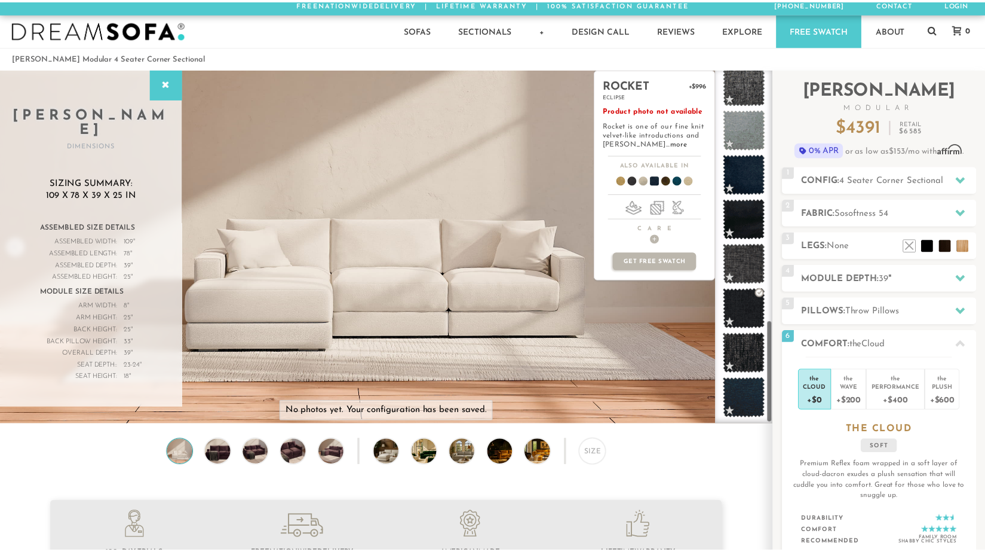
scroll to position [13588, 976]
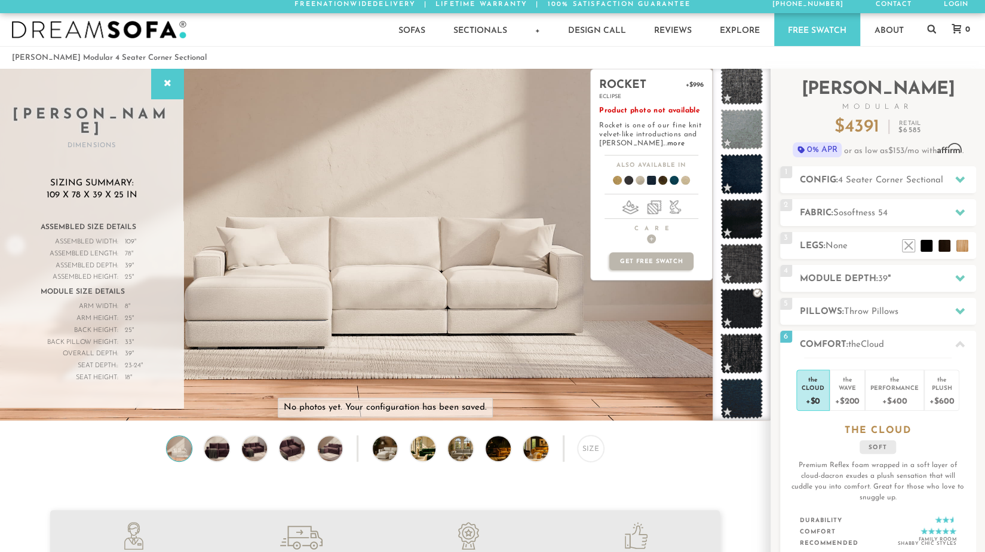
click at [655, 302] on div "rocket +$996 eclipse Product photo not available Rocket is one of our fine knit…" at bounding box center [651, 244] width 123 height 351
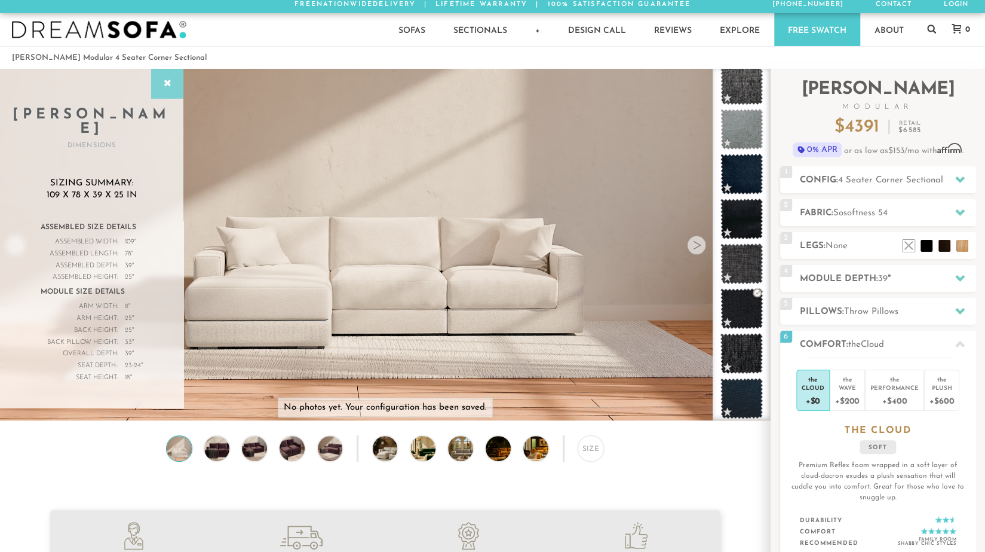
click at [170, 87] on icon at bounding box center [167, 84] width 13 height 10
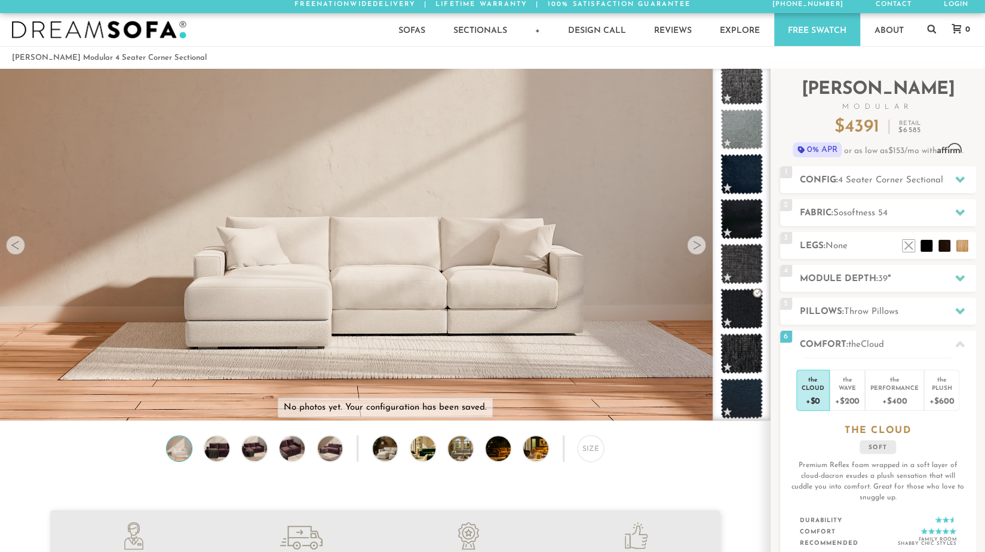
click at [19, 244] on div at bounding box center [15, 244] width 19 height 19
click at [700, 240] on div at bounding box center [696, 244] width 19 height 19
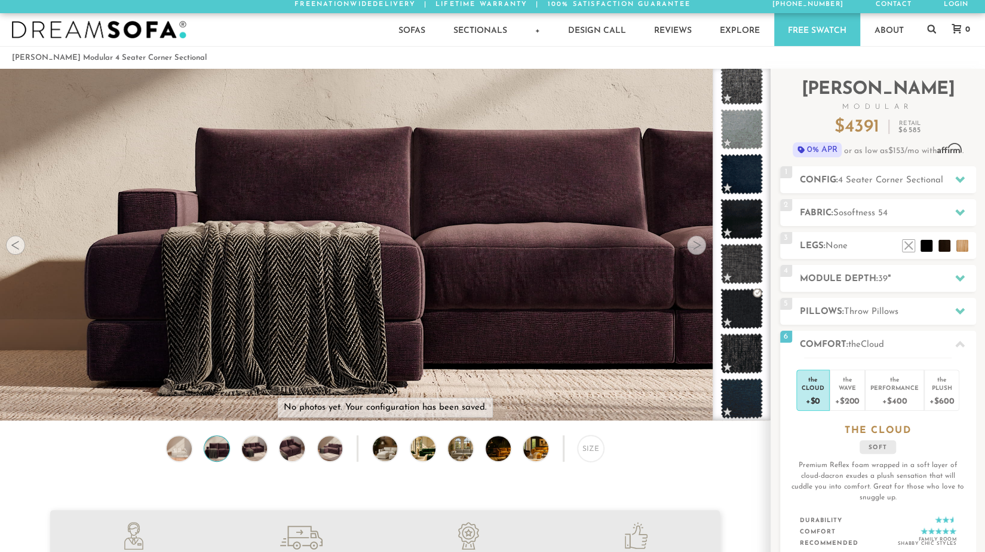
click at [700, 242] on div at bounding box center [696, 244] width 19 height 19
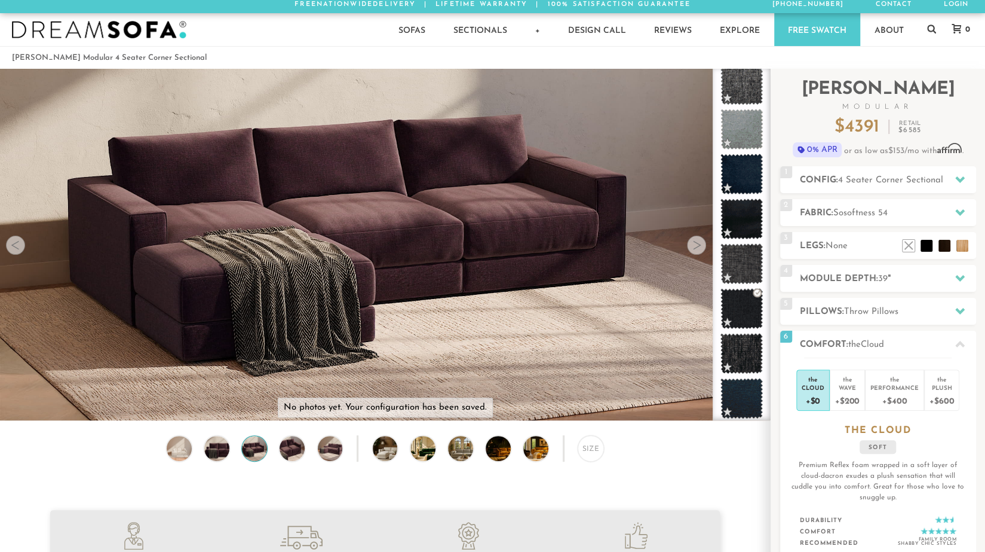
click at [700, 242] on div at bounding box center [696, 244] width 19 height 19
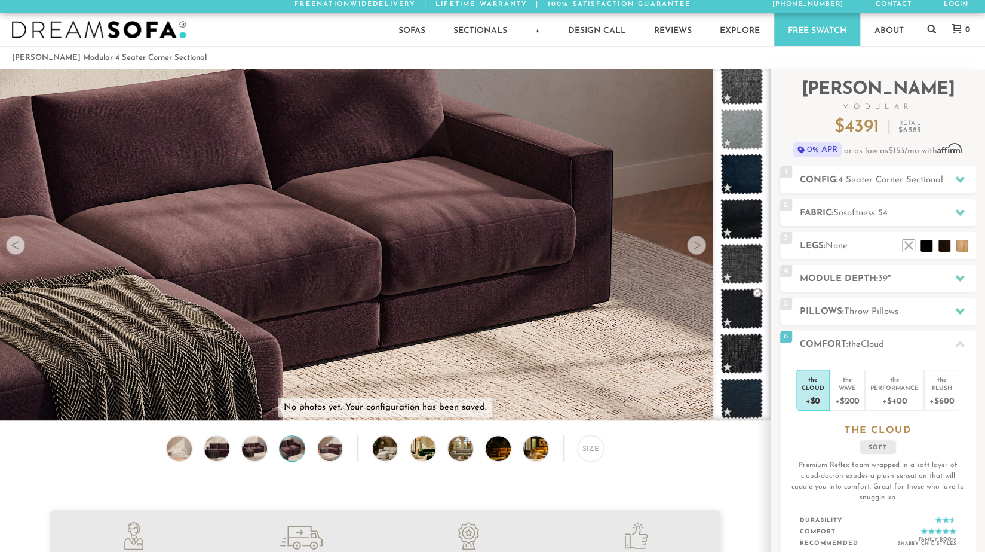
click at [700, 242] on div at bounding box center [696, 244] width 19 height 19
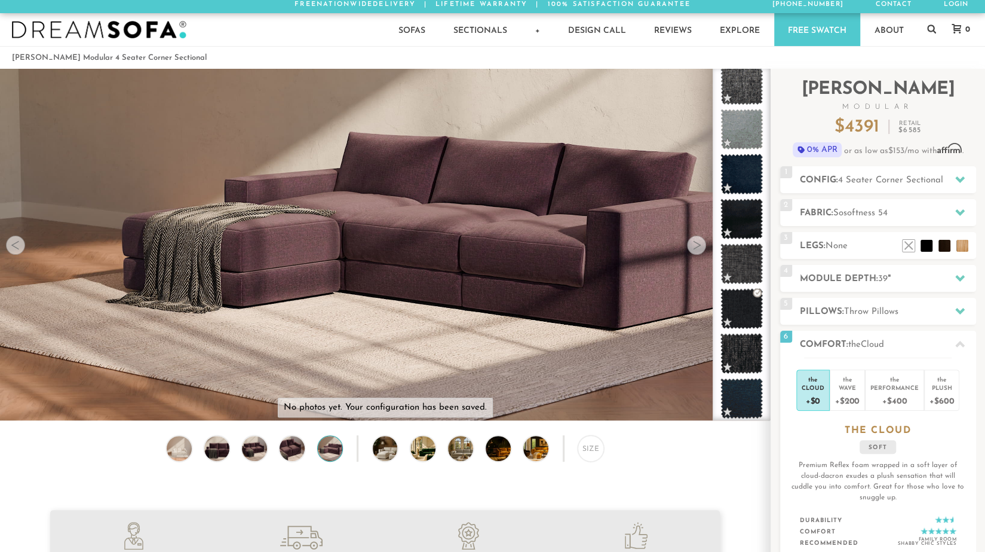
click at [700, 242] on div at bounding box center [696, 244] width 19 height 19
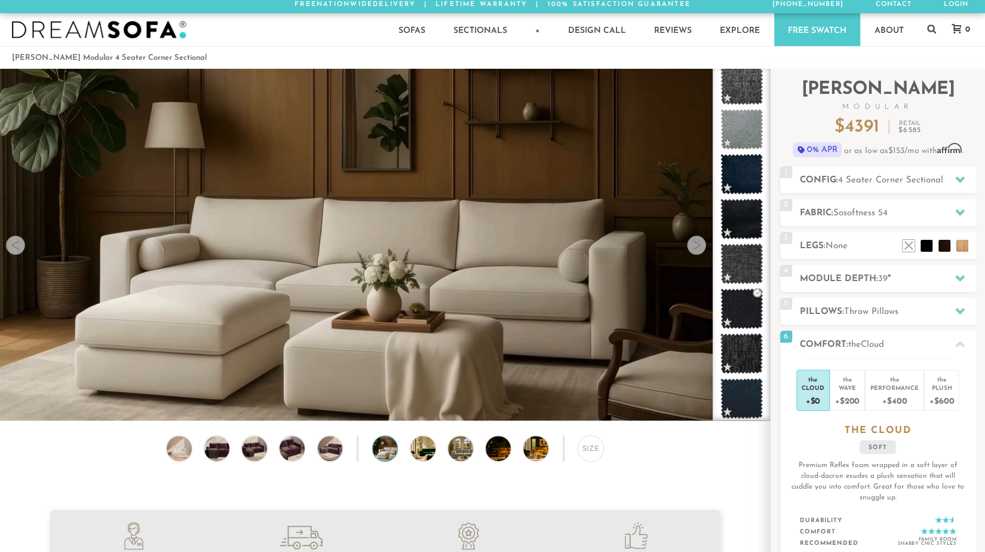
click at [700, 242] on div at bounding box center [696, 244] width 19 height 19
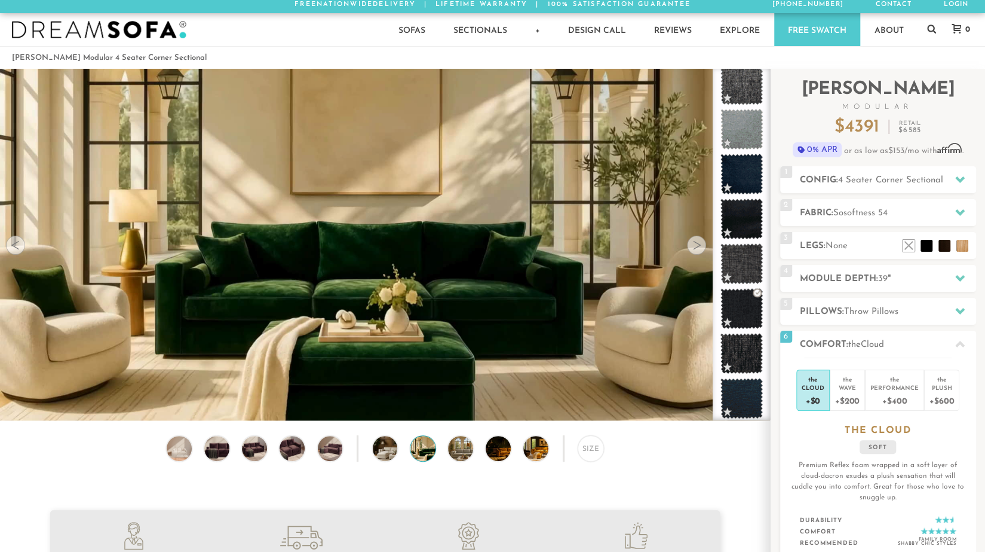
click at [700, 242] on div at bounding box center [696, 244] width 19 height 19
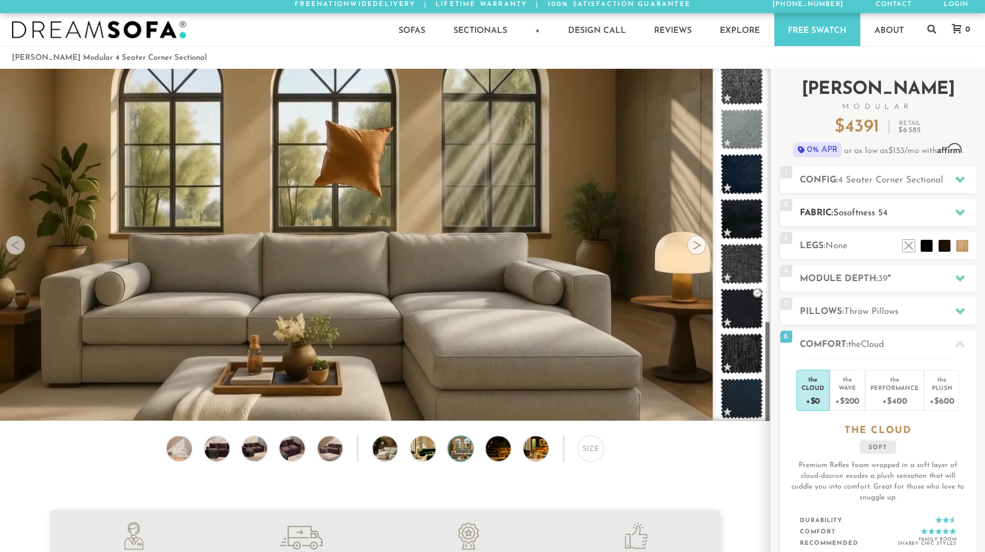
click at [913, 210] on h2 "Fabric: Sosoftness 54" at bounding box center [888, 213] width 176 height 14
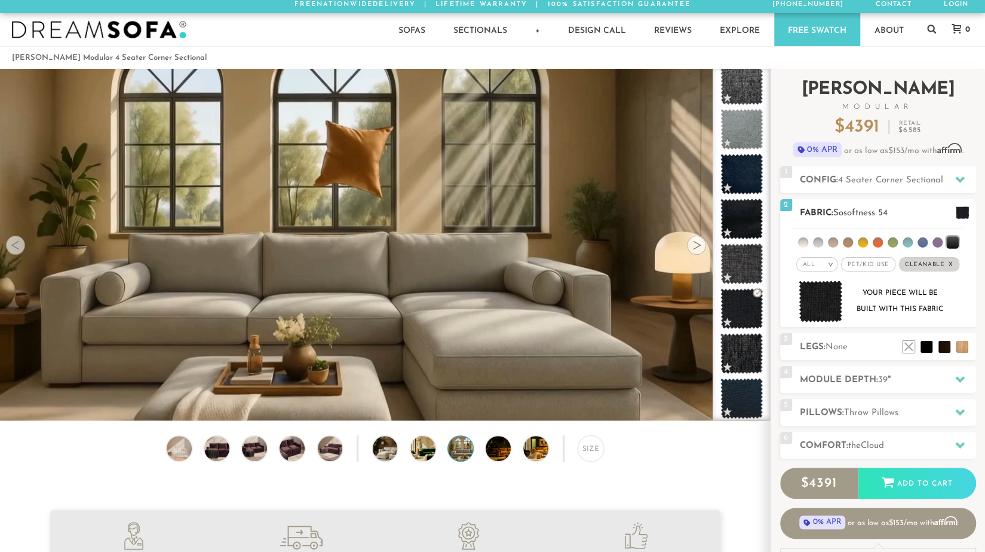
click at [929, 259] on span "Cleanable x" at bounding box center [929, 264] width 60 height 14
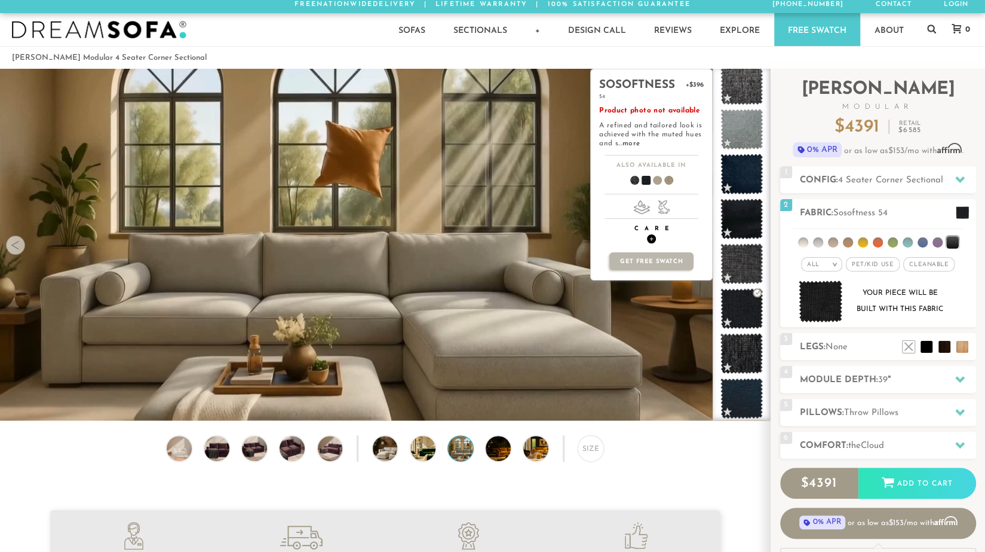
click at [650, 237] on span "+" at bounding box center [651, 238] width 9 height 9
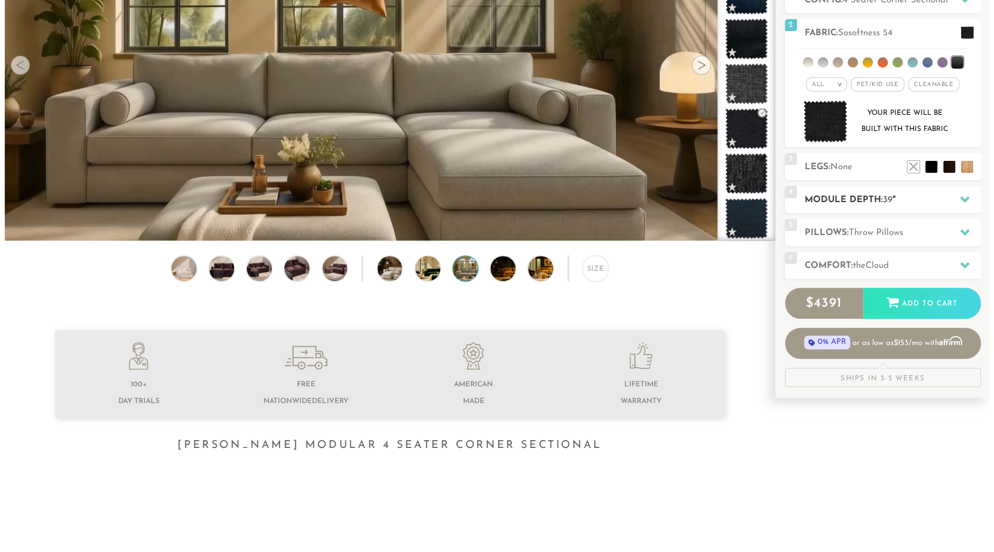
scroll to position [0, 0]
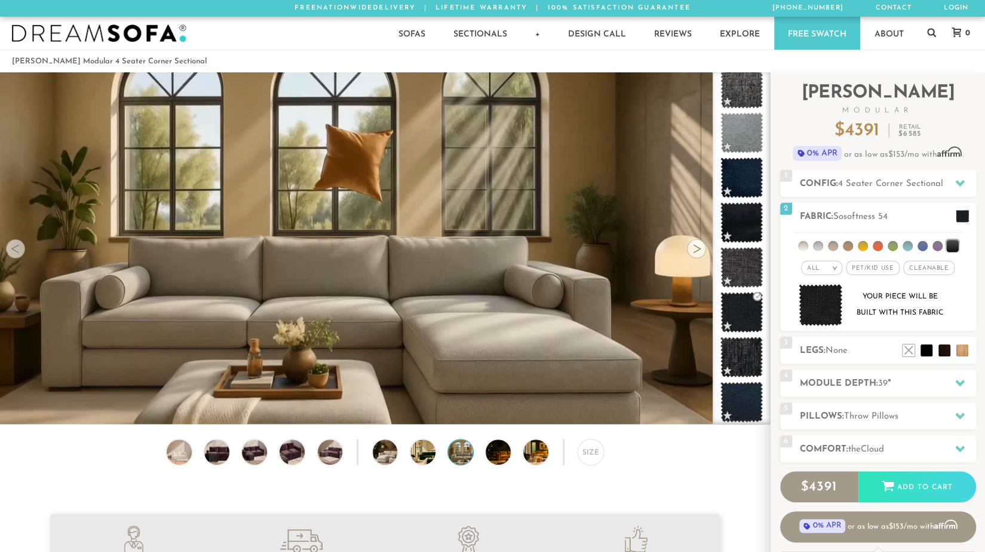
click at [498, 290] on video at bounding box center [385, 227] width 770 height 433
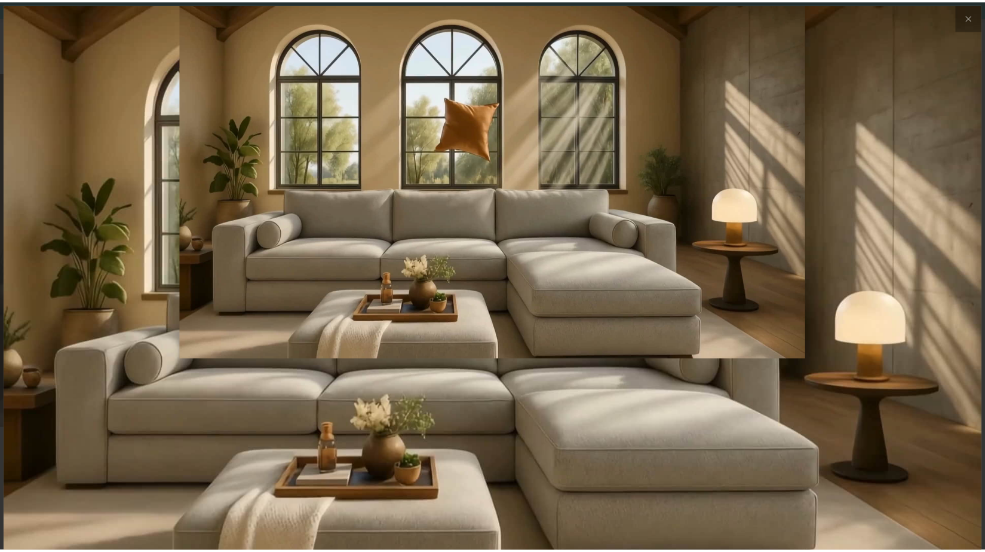
scroll to position [13610, 985]
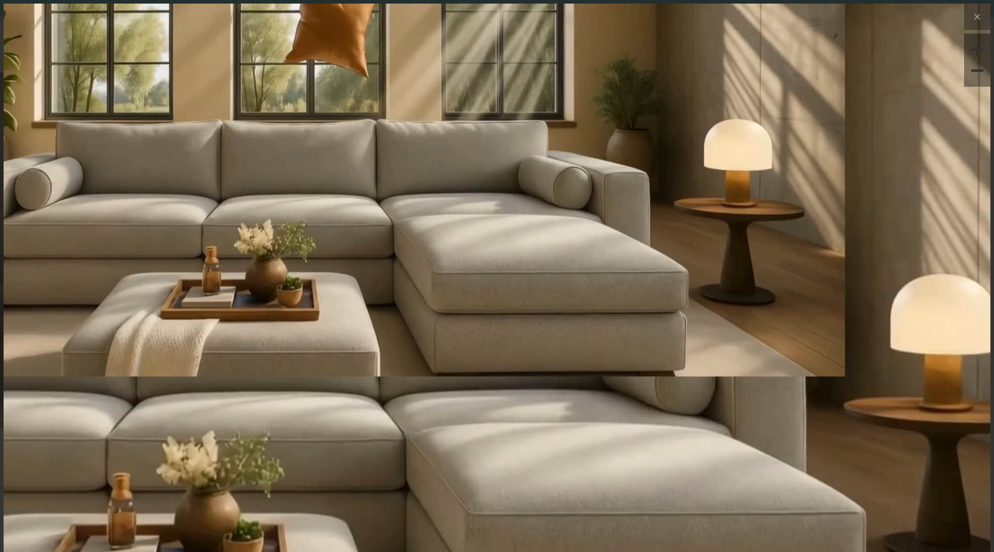
click at [971, 48] on div at bounding box center [978, 50] width 18 height 18
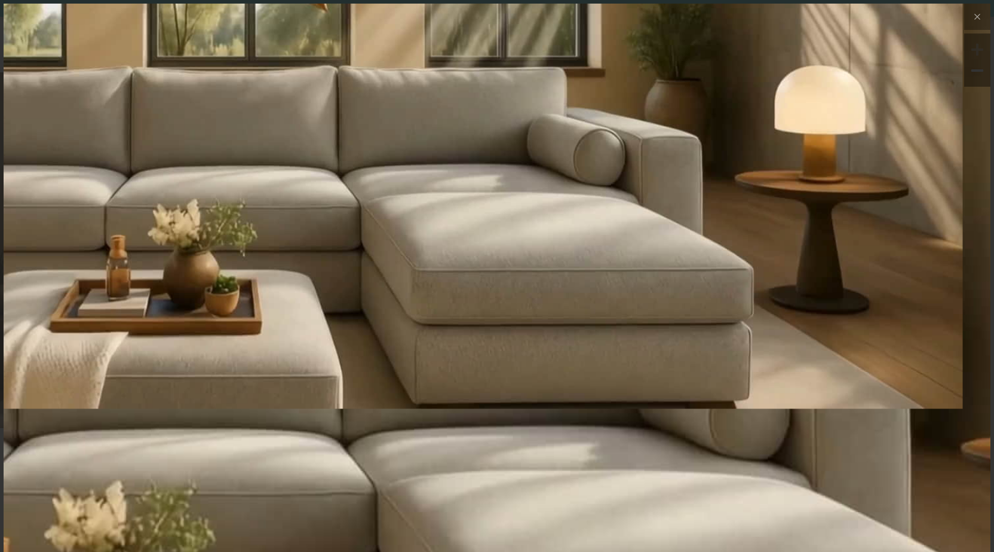
click at [971, 48] on div at bounding box center [978, 50] width 18 height 18
click at [971, 16] on icon at bounding box center [978, 17] width 14 height 14
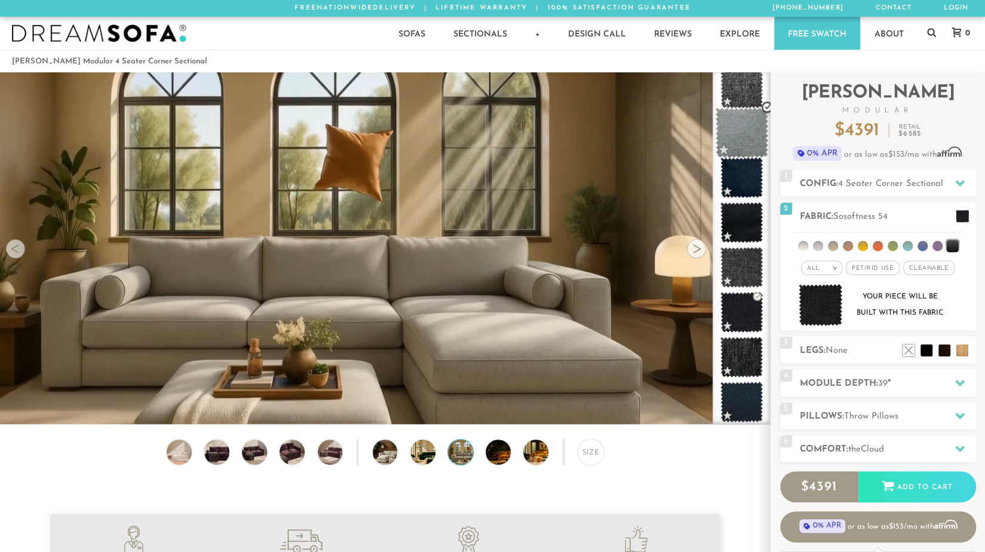
scroll to position [13588, 976]
click at [804, 117] on div "Introducing [PERSON_NAME] Modular $ 4391 Retail $ 6585 $ 4391 Retail $ 6585 0% …" at bounding box center [878, 120] width 196 height 97
click at [789, 173] on span "1" at bounding box center [786, 176] width 12 height 12
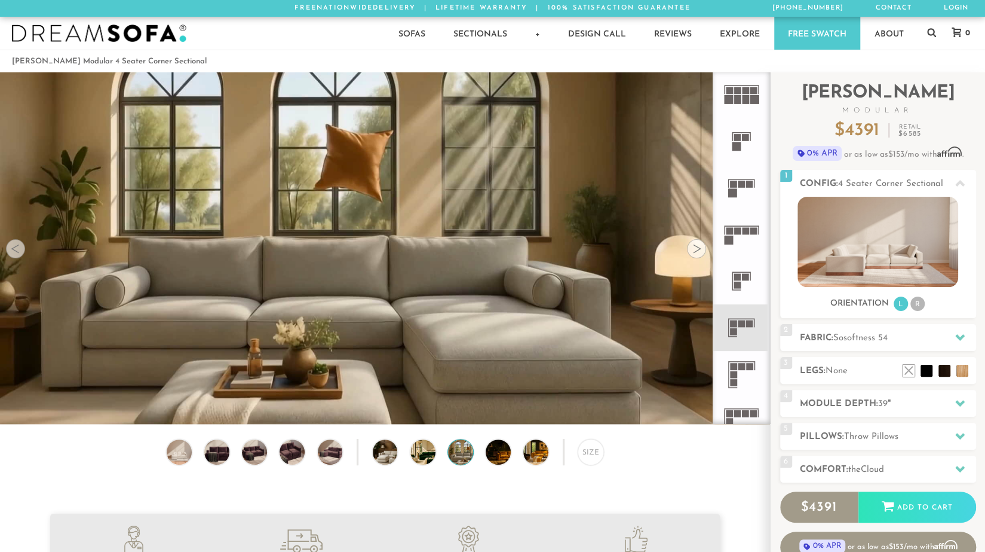
click at [737, 323] on icon at bounding box center [741, 327] width 47 height 47
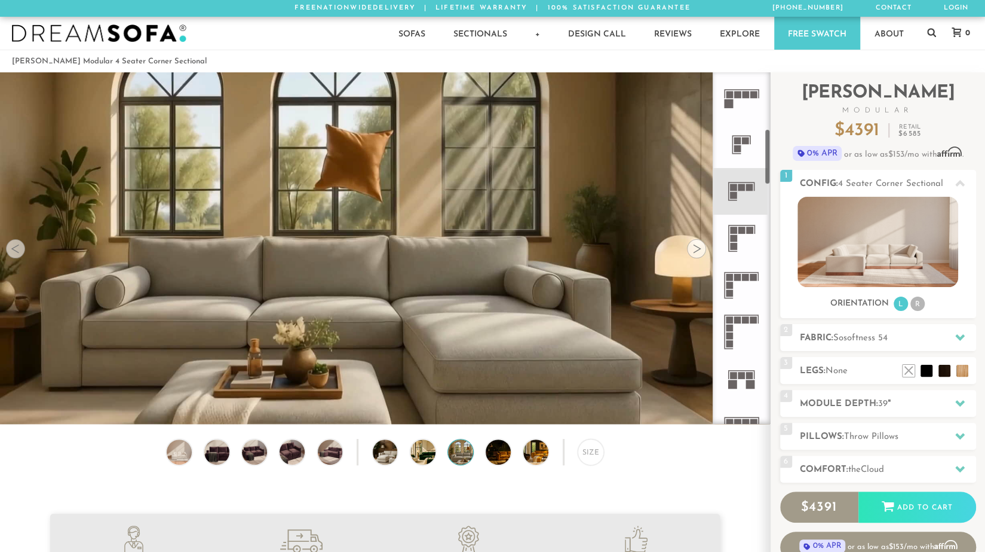
scroll to position [357, 0]
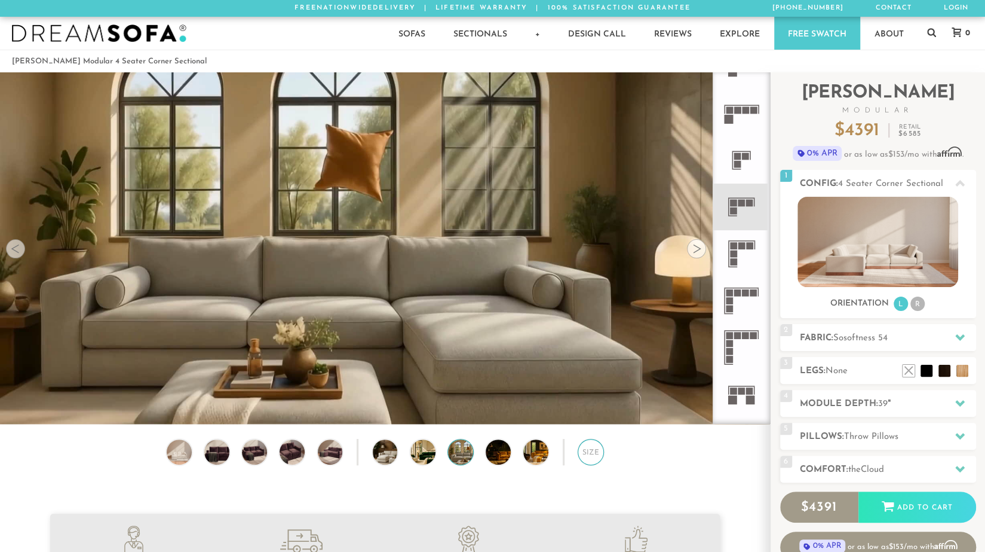
click at [589, 453] on div "Size" at bounding box center [591, 452] width 26 height 26
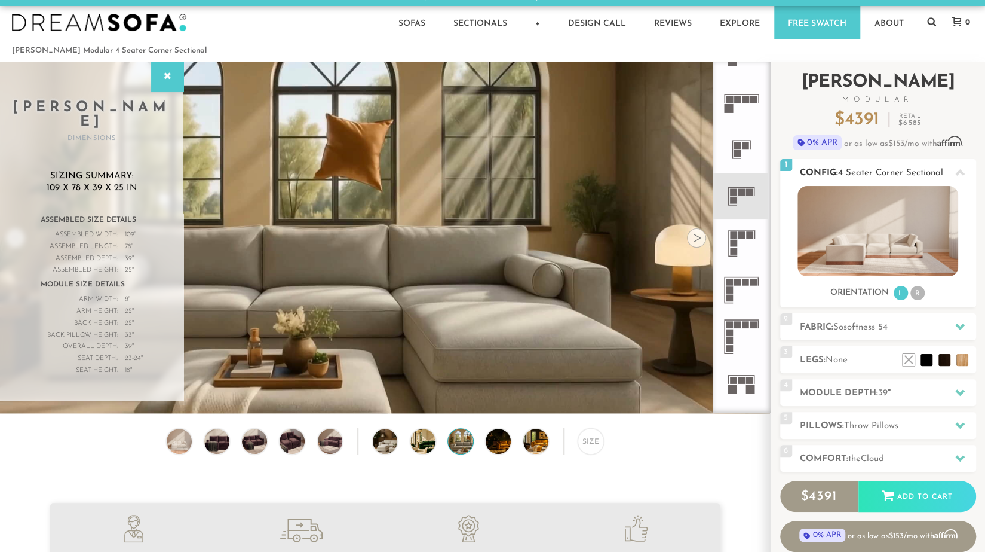
scroll to position [10, 0]
